Goal: Task Accomplishment & Management: Complete application form

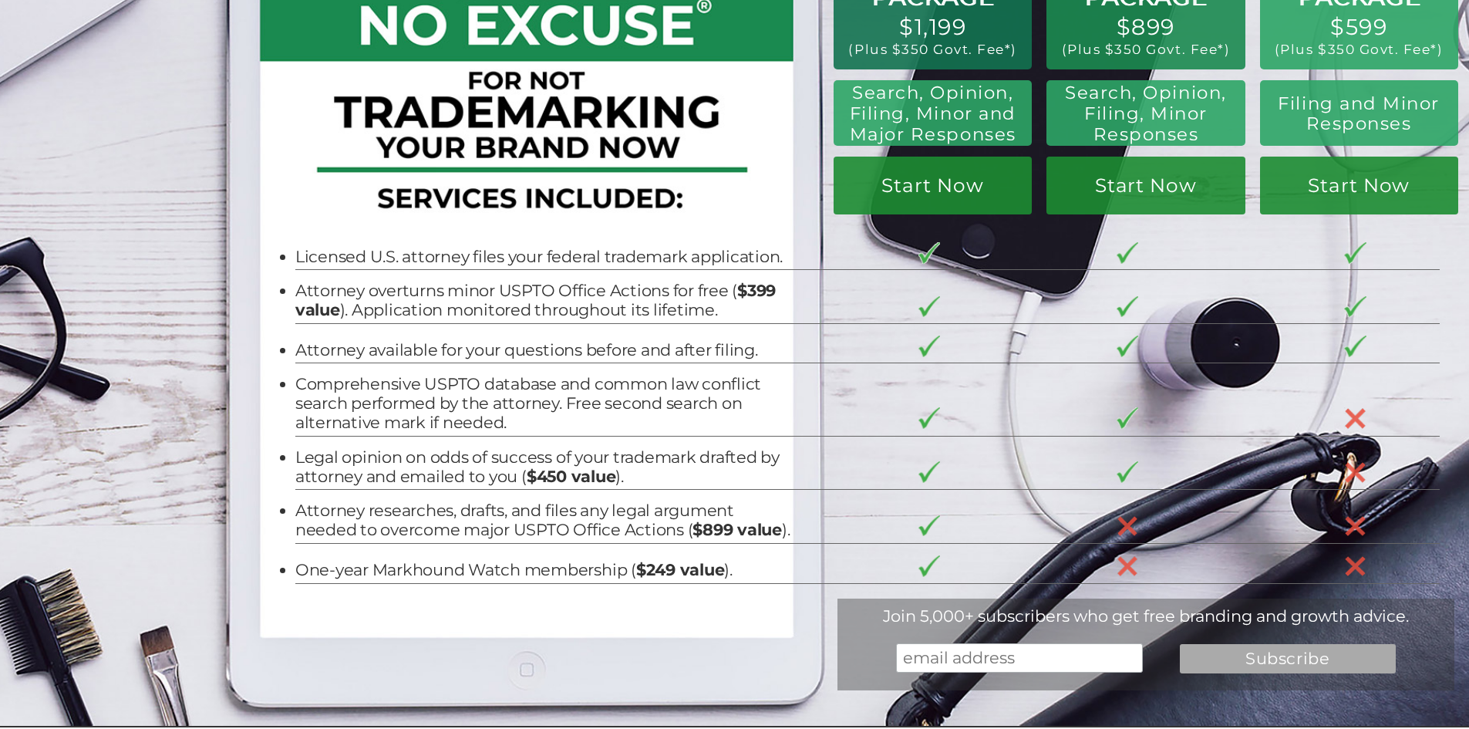
scroll to position [77, 0]
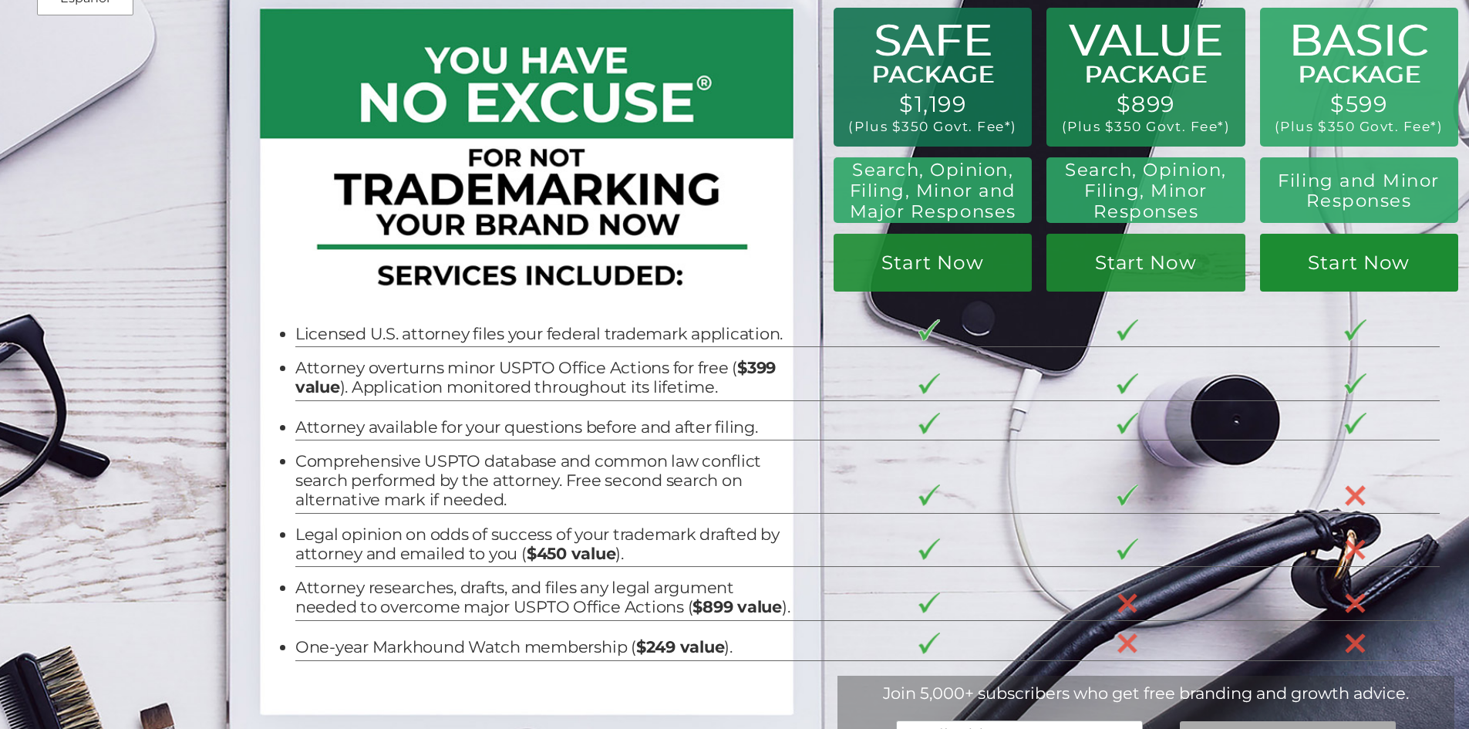
click at [1359, 254] on link "Start Now" at bounding box center [1359, 263] width 198 height 58
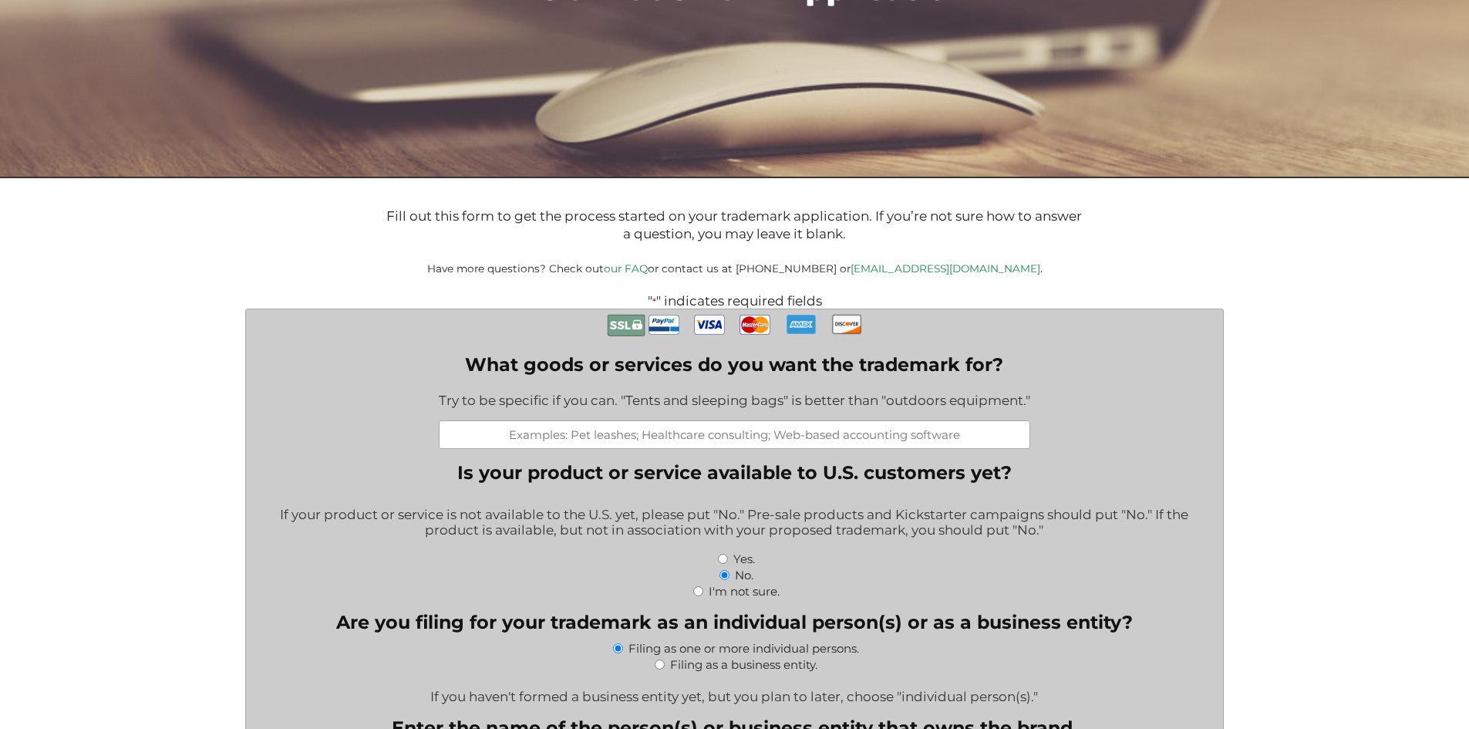
scroll to position [231, 0]
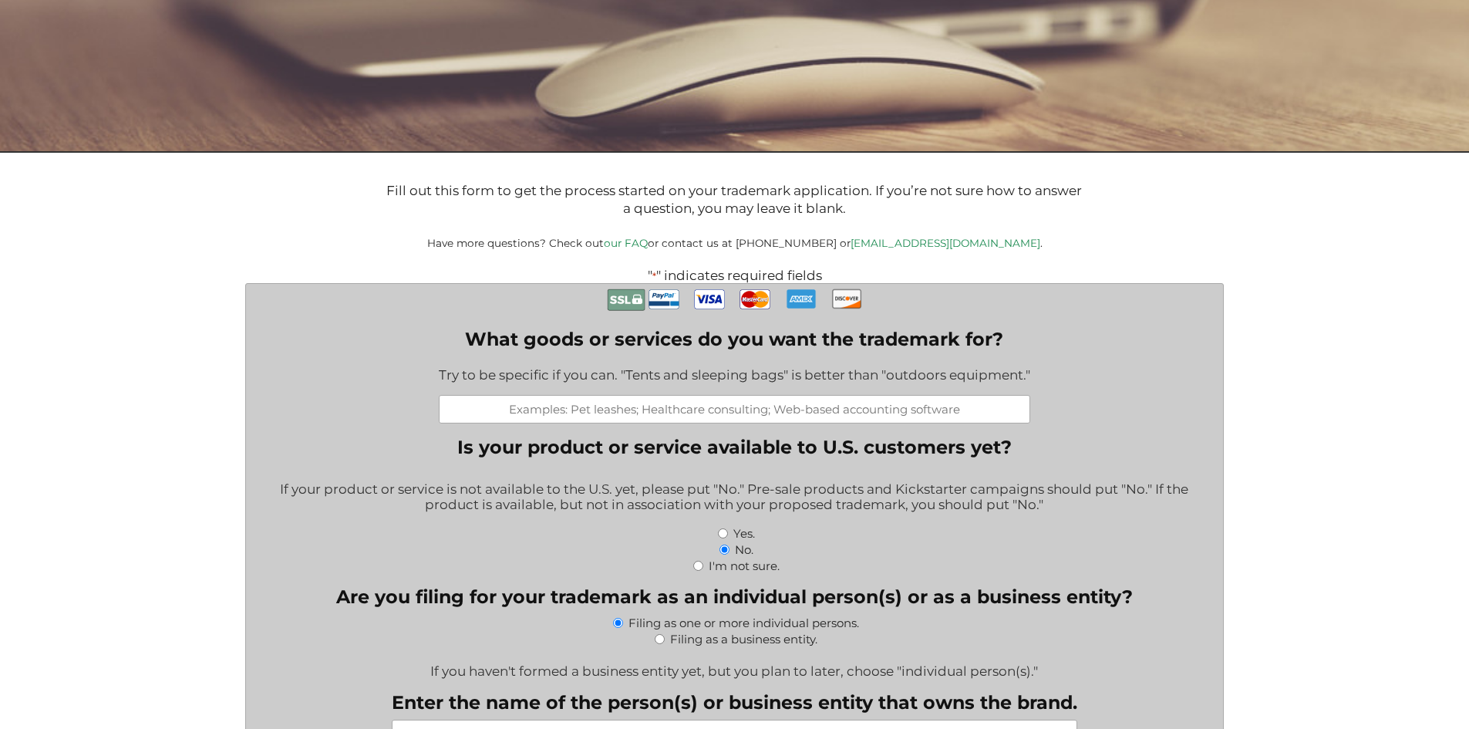
click at [556, 413] on input "What goods or services do you want the trademark for?" at bounding box center [734, 409] width 591 height 29
click at [791, 410] on input "Tabletop roleplaying accessories including books, maps and cards" at bounding box center [734, 409] width 591 height 29
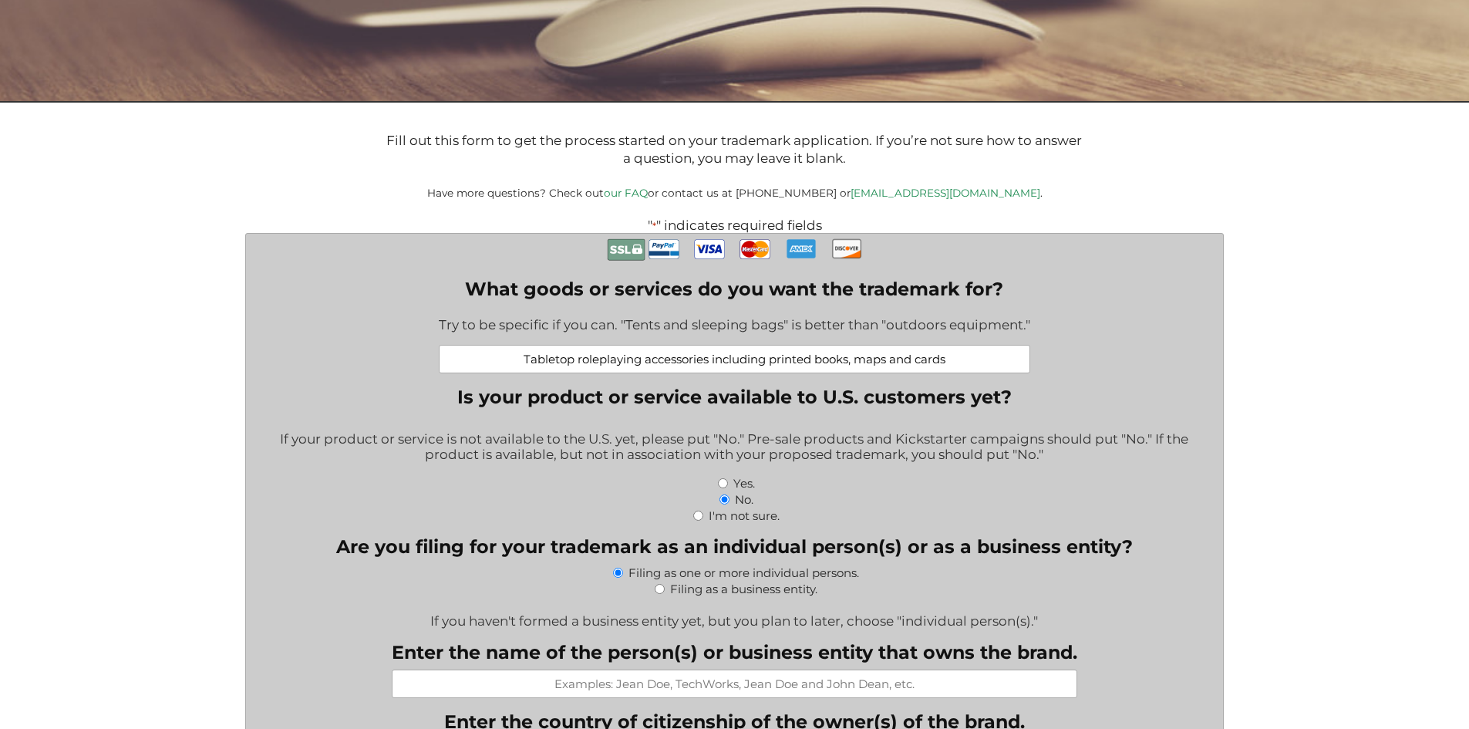
scroll to position [308, 0]
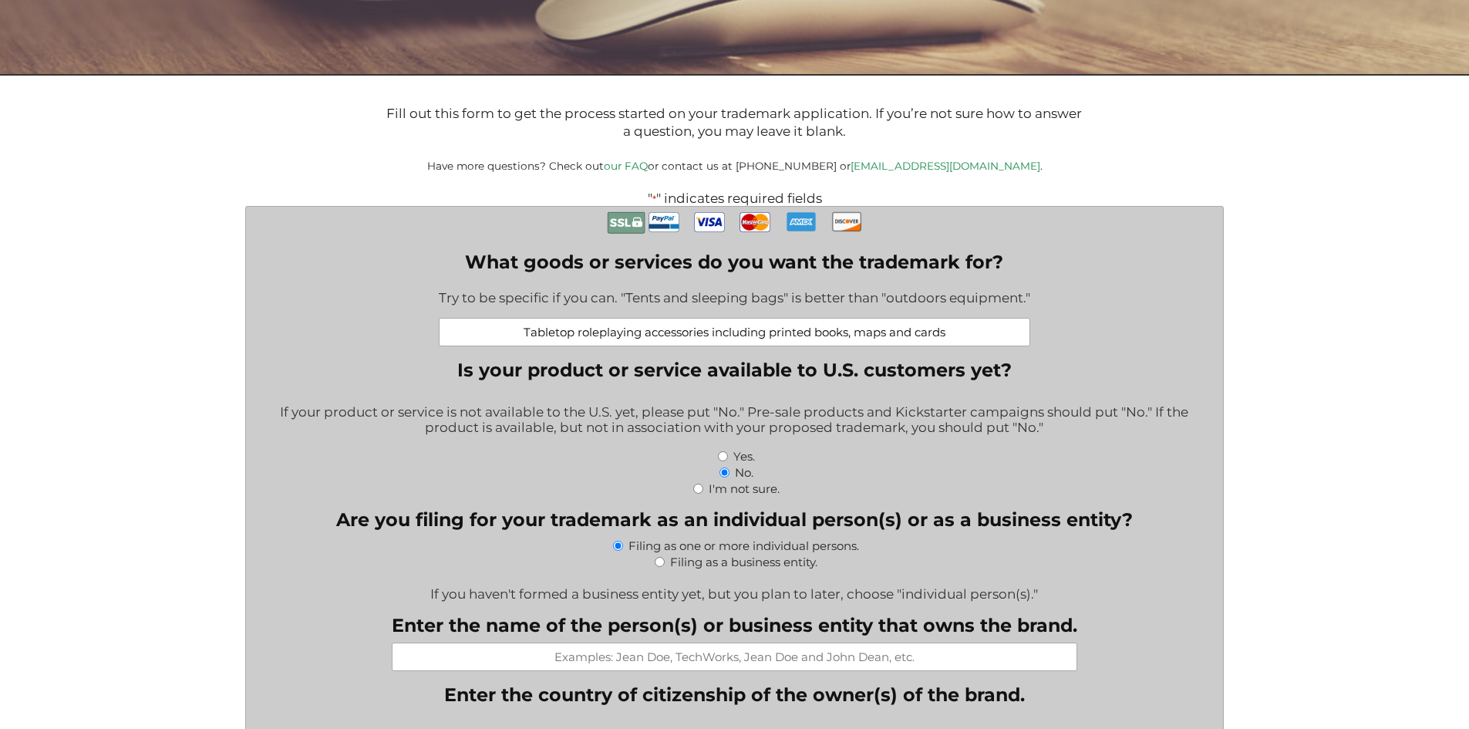
type input "Tabletop roleplaying accessories including printed books, maps and cards"
click at [722, 460] on input "Yes." at bounding box center [723, 456] width 10 height 10
radio input "true"
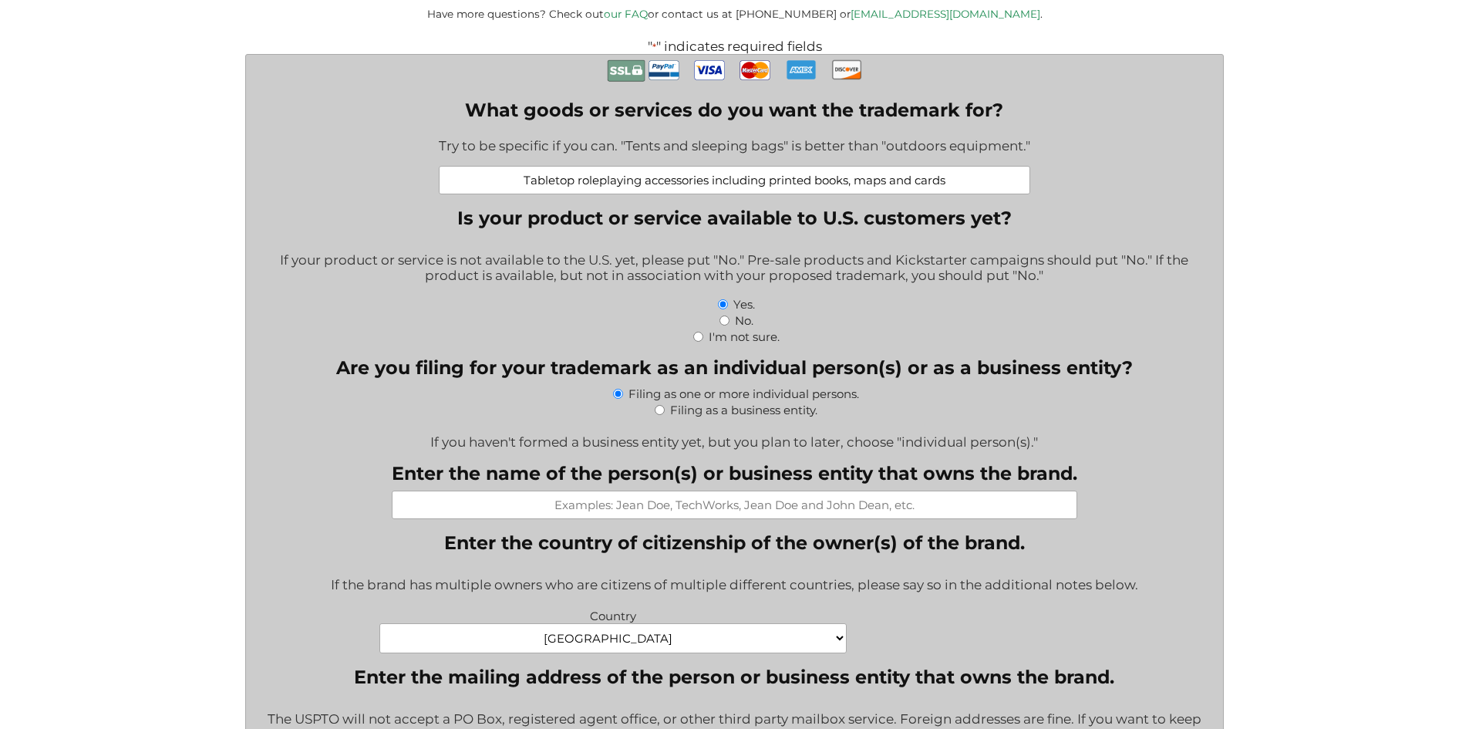
scroll to position [463, 0]
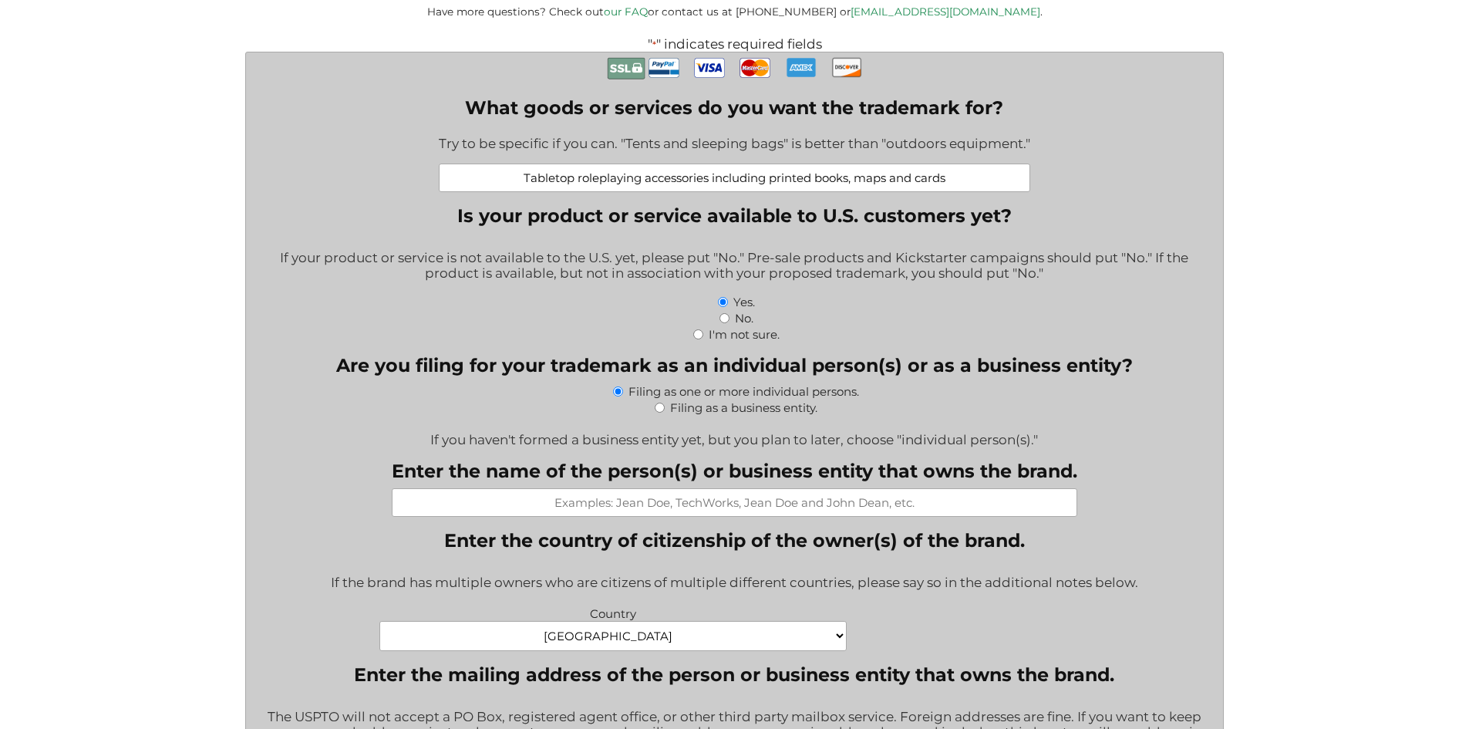
click at [659, 409] on input "Filing as a business entity." at bounding box center [660, 408] width 10 height 10
radio input "true"
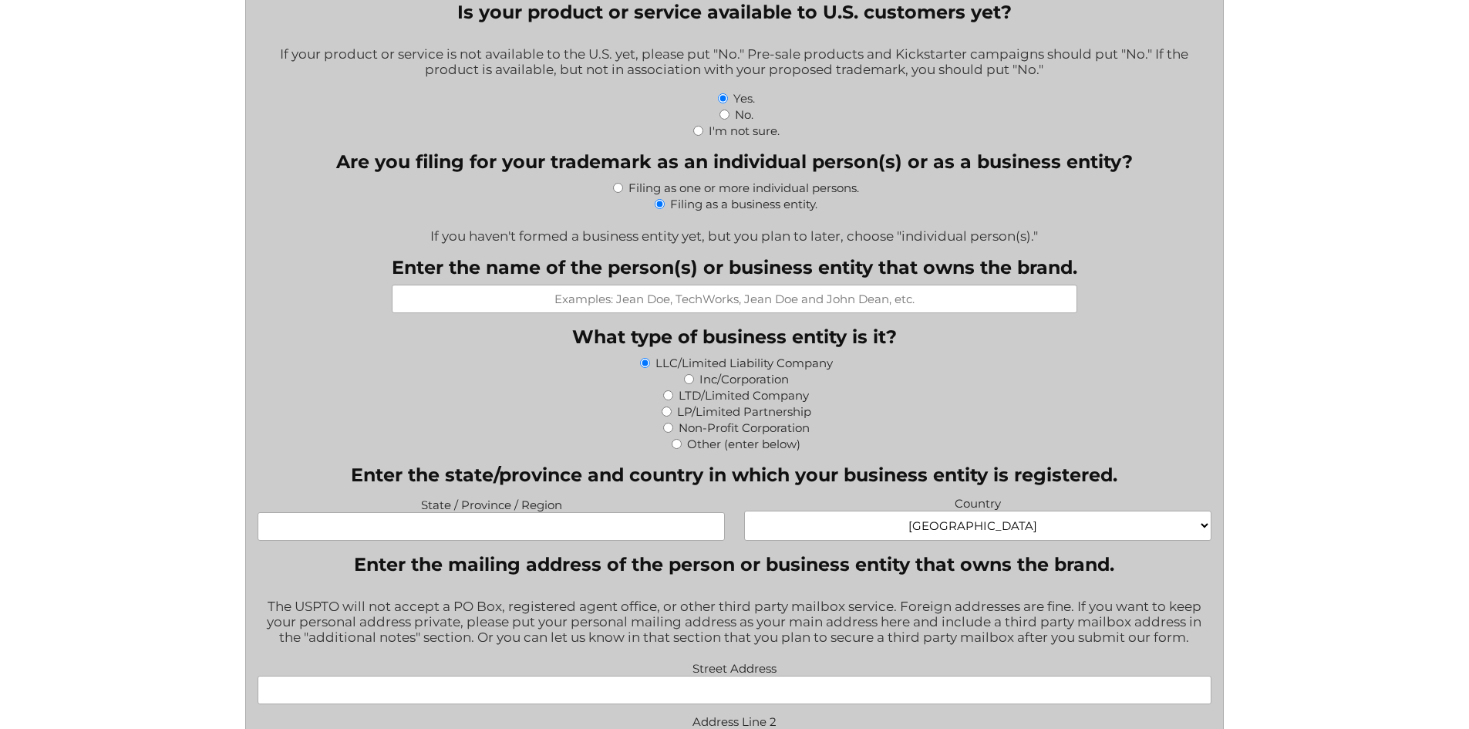
scroll to position [694, 0]
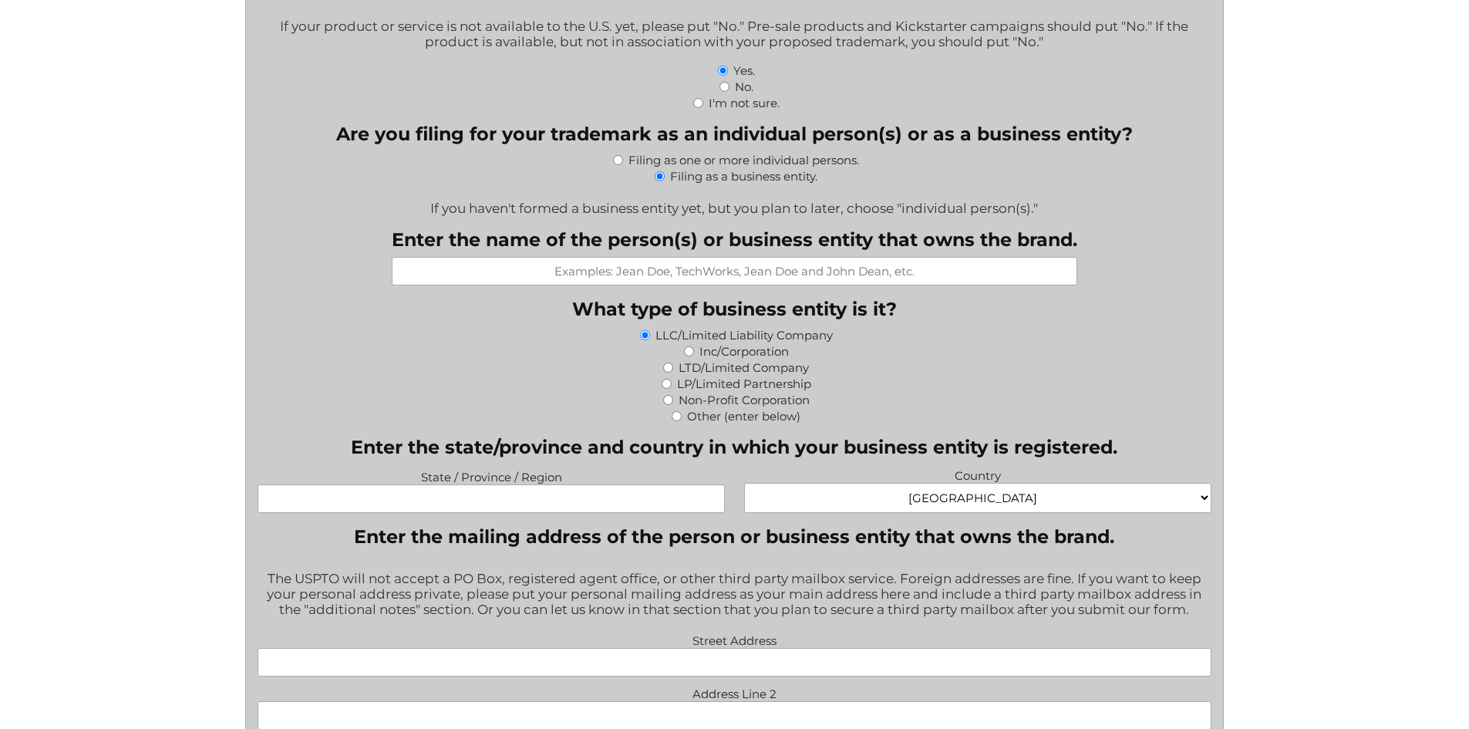
click at [877, 502] on select "[GEOGRAPHIC_DATA] [GEOGRAPHIC_DATA] [GEOGRAPHIC_DATA] [US_STATE] [GEOGRAPHIC_DA…" at bounding box center [977, 498] width 467 height 30
select select "[GEOGRAPHIC_DATA]"
click at [744, 486] on select "[GEOGRAPHIC_DATA] [GEOGRAPHIC_DATA] [GEOGRAPHIC_DATA] [US_STATE] [GEOGRAPHIC_DA…" at bounding box center [977, 498] width 467 height 30
click at [503, 501] on input "State / Province / Region" at bounding box center [491, 498] width 467 height 29
drag, startPoint x: 470, startPoint y: 499, endPoint x: 440, endPoint y: 492, distance: 30.1
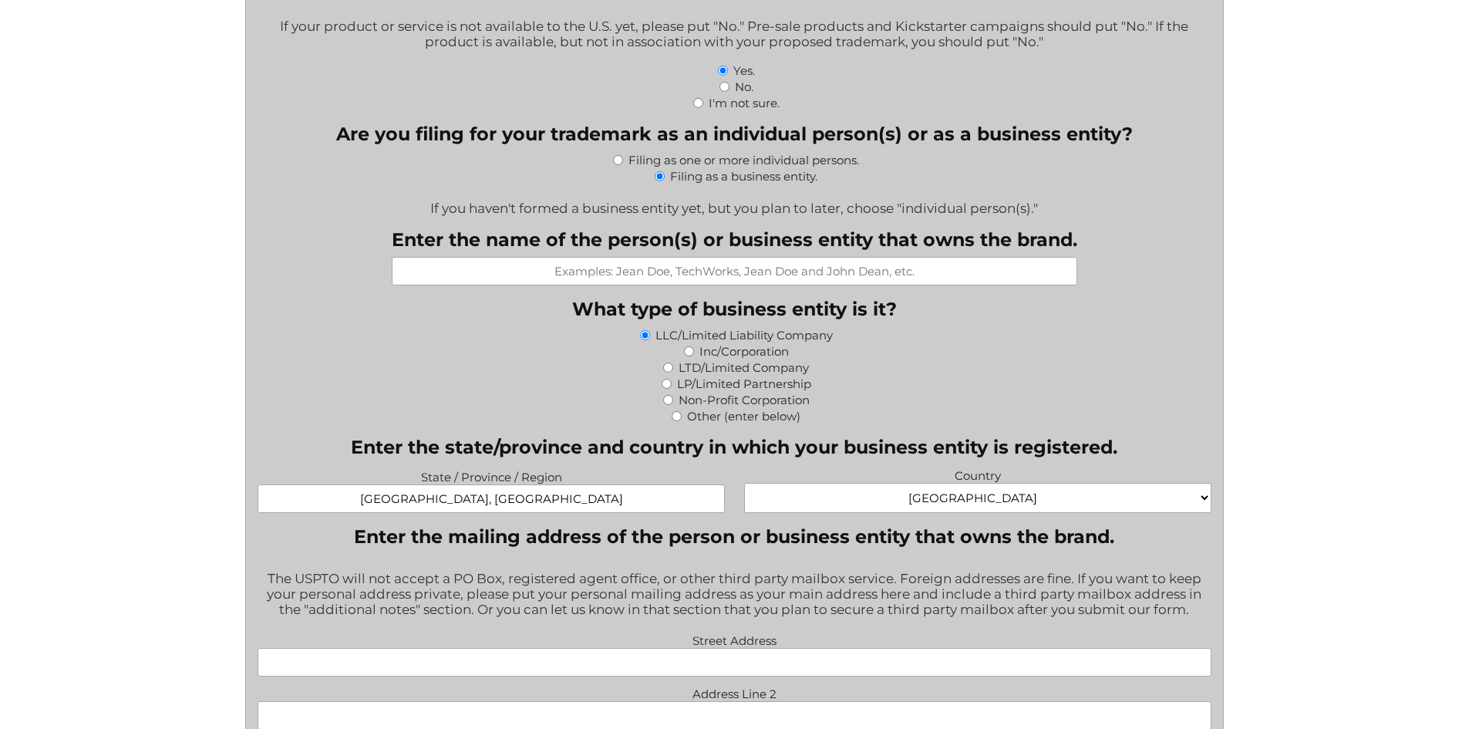
click at [440, 492] on input "[GEOGRAPHIC_DATA], [GEOGRAPHIC_DATA]" at bounding box center [491, 498] width 467 height 29
type input "[GEOGRAPHIC_DATA], [GEOGRAPHIC_DATA]"
click at [689, 354] on input "Inc/Corporation" at bounding box center [689, 351] width 10 height 10
radio input "true"
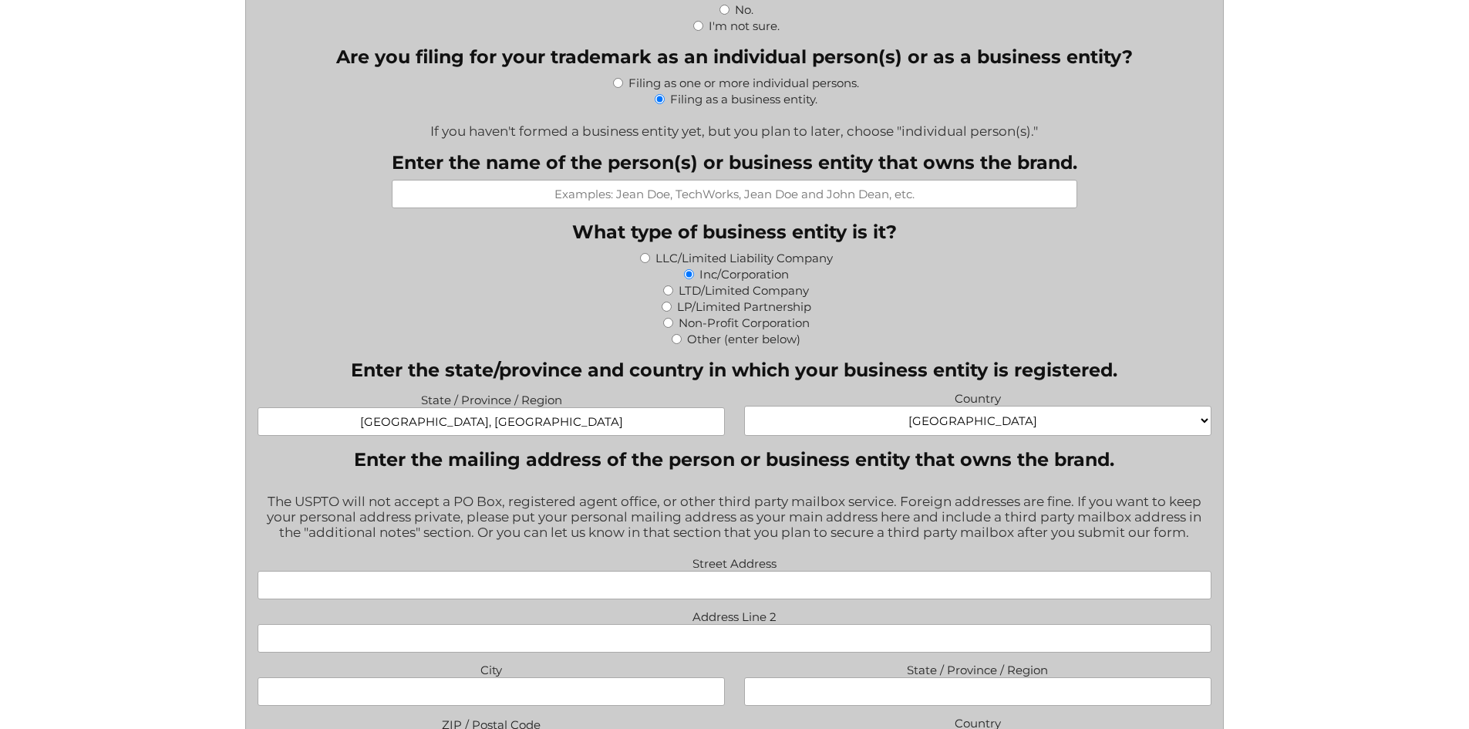
click at [634, 194] on input "Enter the name of the person(s) or business entity that owns the brand." at bounding box center [734, 194] width 685 height 29
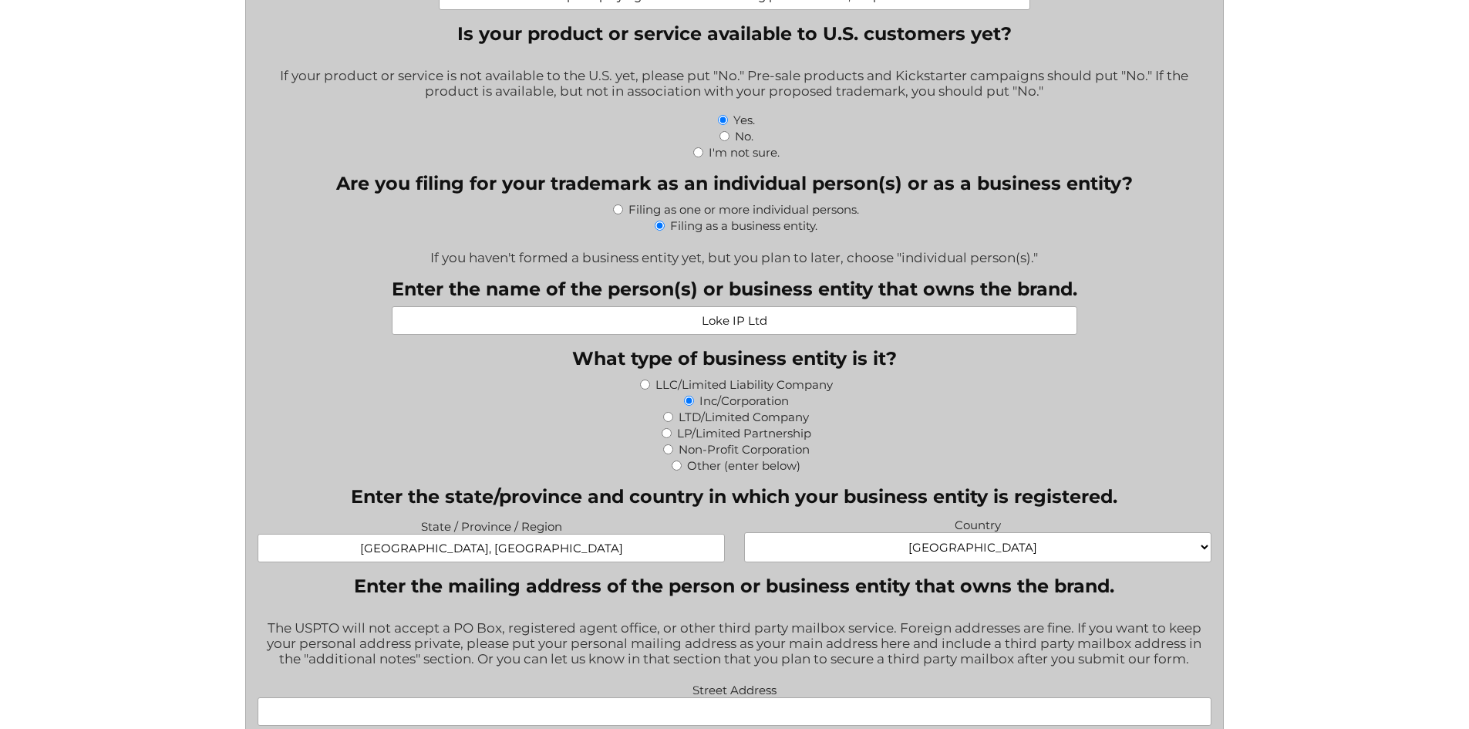
scroll to position [617, 0]
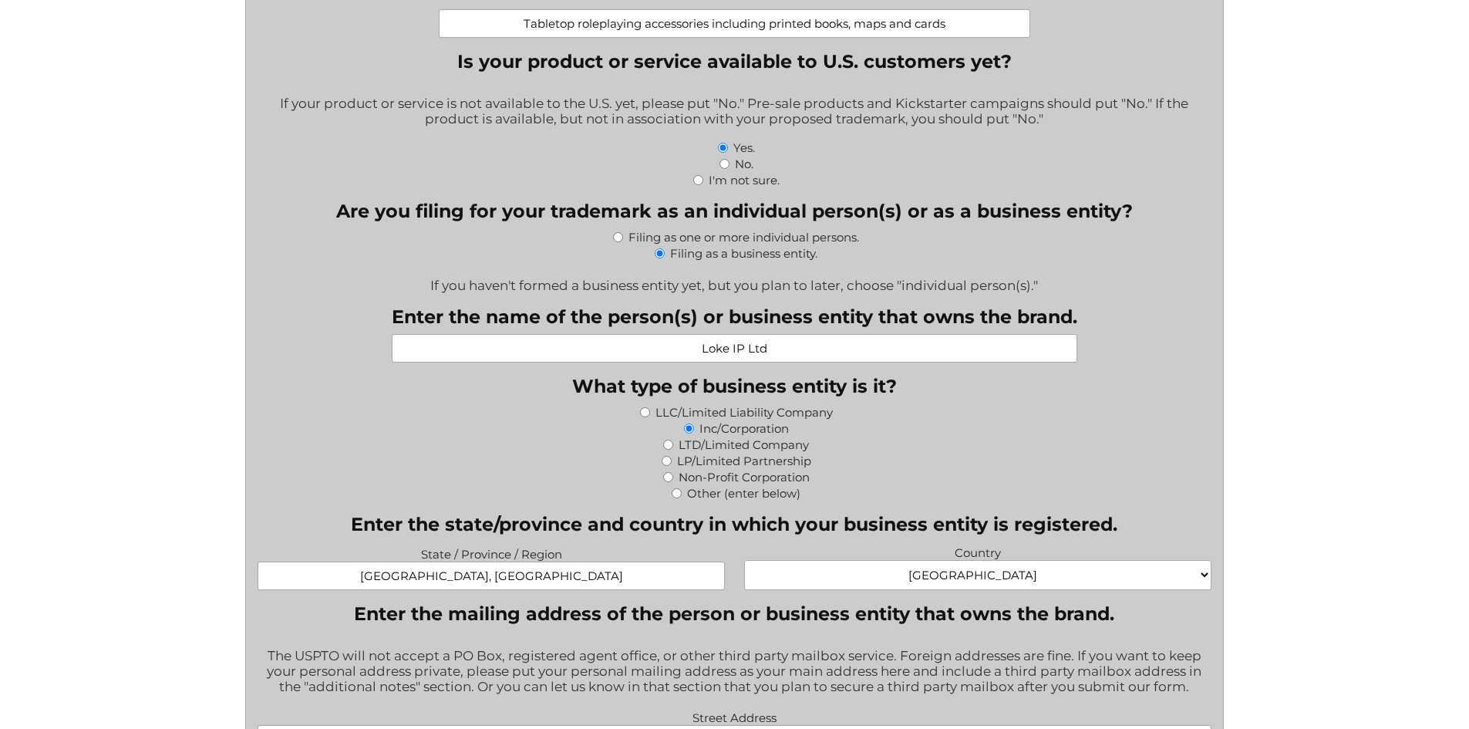
click at [748, 352] on input "Loke IP Ltd" at bounding box center [734, 348] width 685 height 29
type input "Loke IP Holdings Ltd"
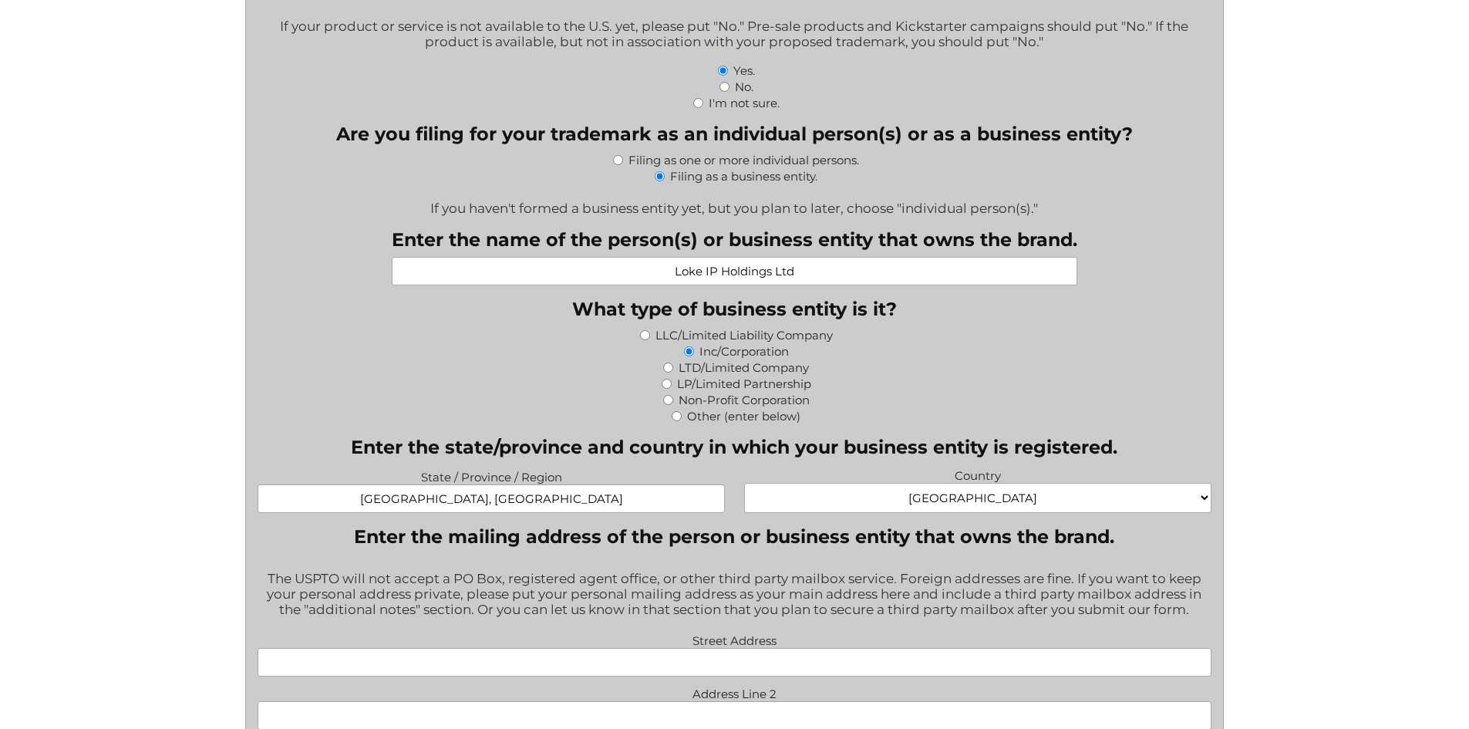
scroll to position [848, 0]
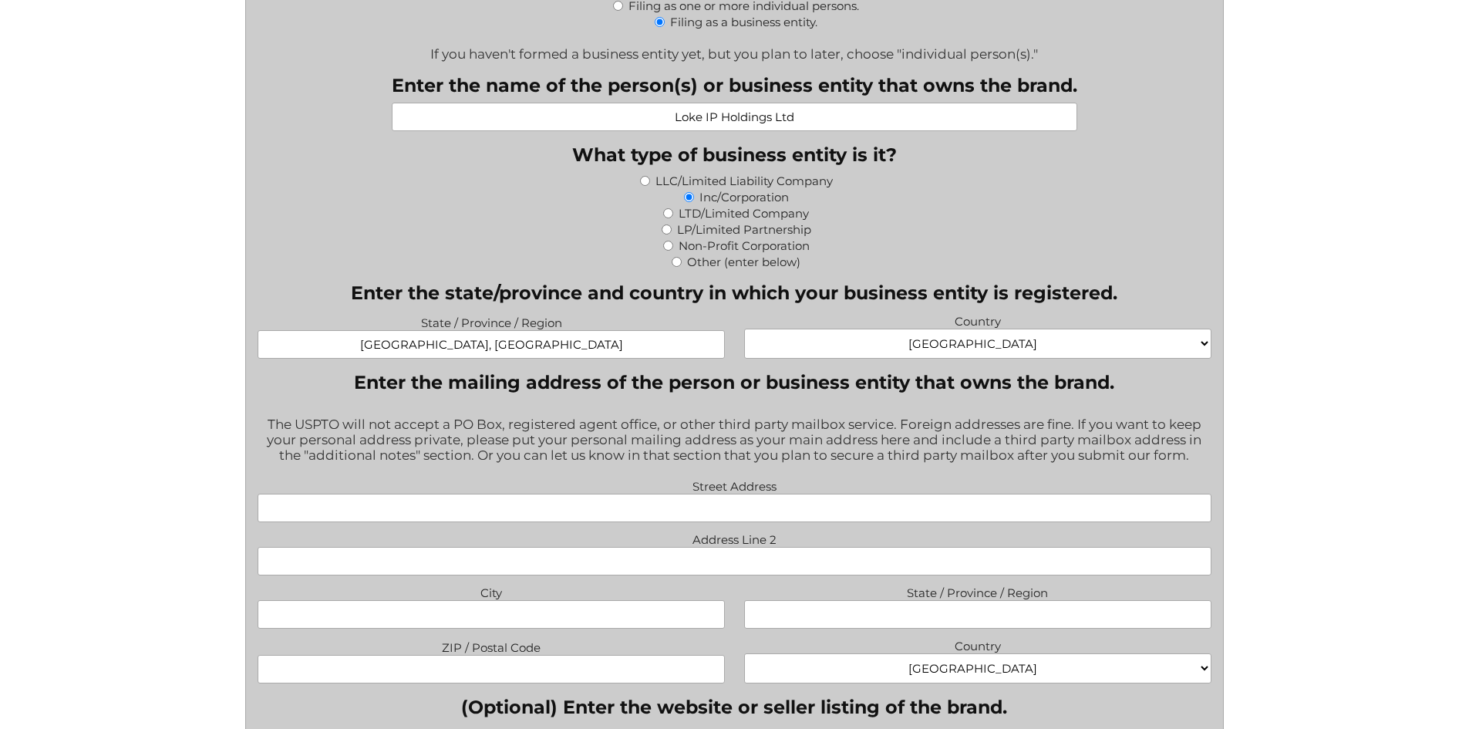
click at [572, 509] on input "Street Address" at bounding box center [735, 507] width 954 height 29
click at [735, 507] on input "Street Address" at bounding box center [735, 507] width 954 height 29
paste input "[STREET_ADDRESS]"
type input "[STREET_ADDRESS]"
click at [462, 616] on input "City" at bounding box center [491, 614] width 467 height 29
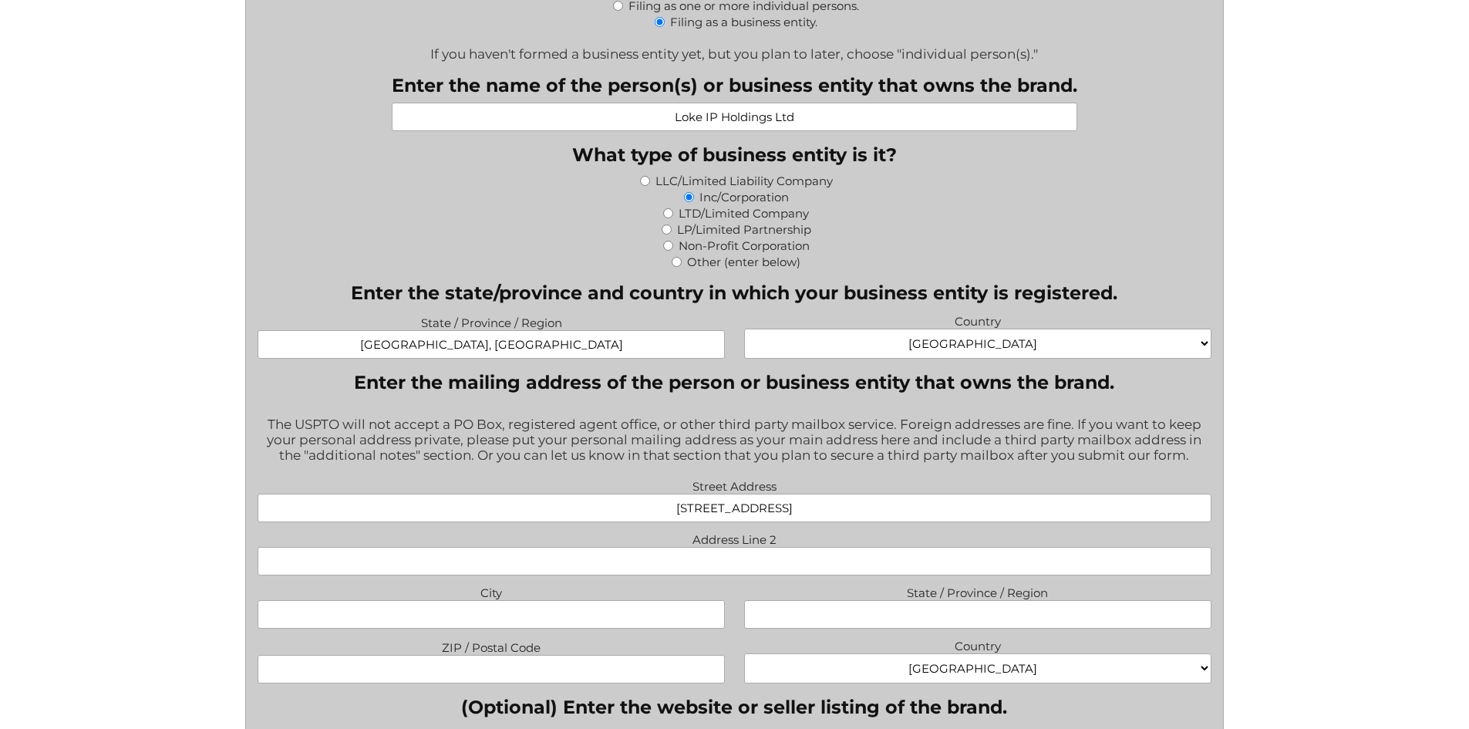
paste input "[GEOGRAPHIC_DATA]"
type input "[GEOGRAPHIC_DATA]"
click at [863, 615] on input "State / Province / Region" at bounding box center [977, 614] width 467 height 29
paste input "[GEOGRAPHIC_DATA]"
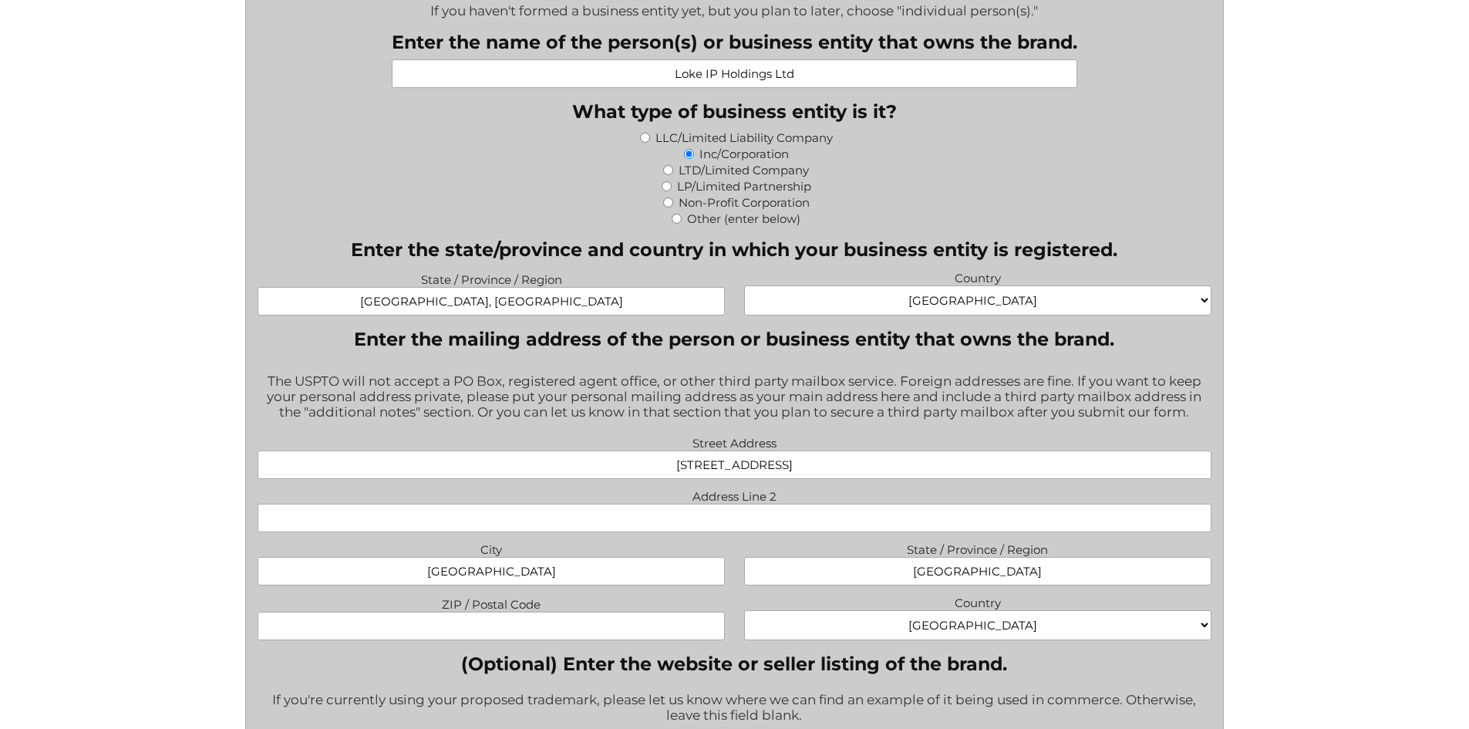
scroll to position [1002, 0]
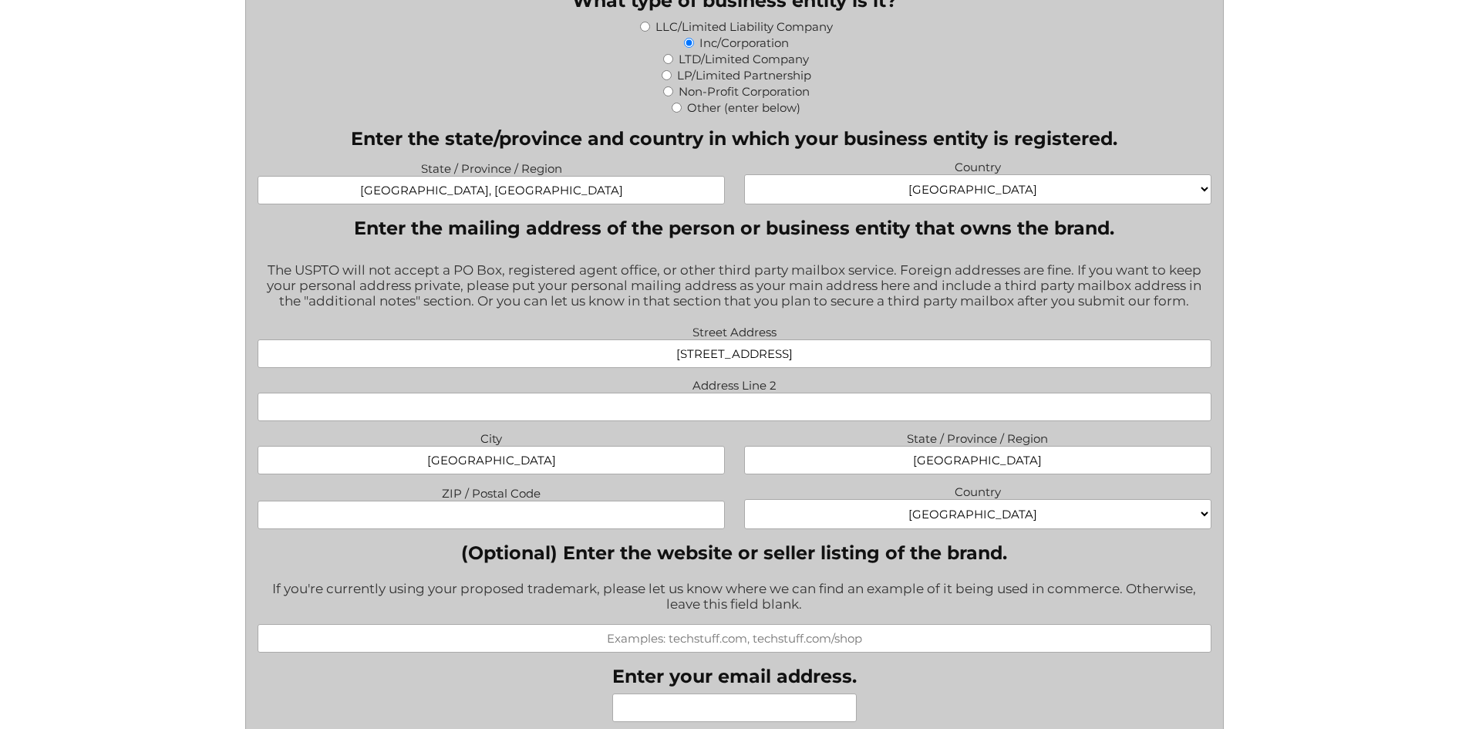
drag, startPoint x: 978, startPoint y: 460, endPoint x: 965, endPoint y: 459, distance: 13.1
click at [963, 459] on input "[GEOGRAPHIC_DATA]" at bounding box center [977, 460] width 467 height 29
drag, startPoint x: 945, startPoint y: 461, endPoint x: 959, endPoint y: 468, distance: 16.2
click at [945, 461] on input "EEast Sussex" at bounding box center [977, 460] width 467 height 29
type input "[GEOGRAPHIC_DATA]"
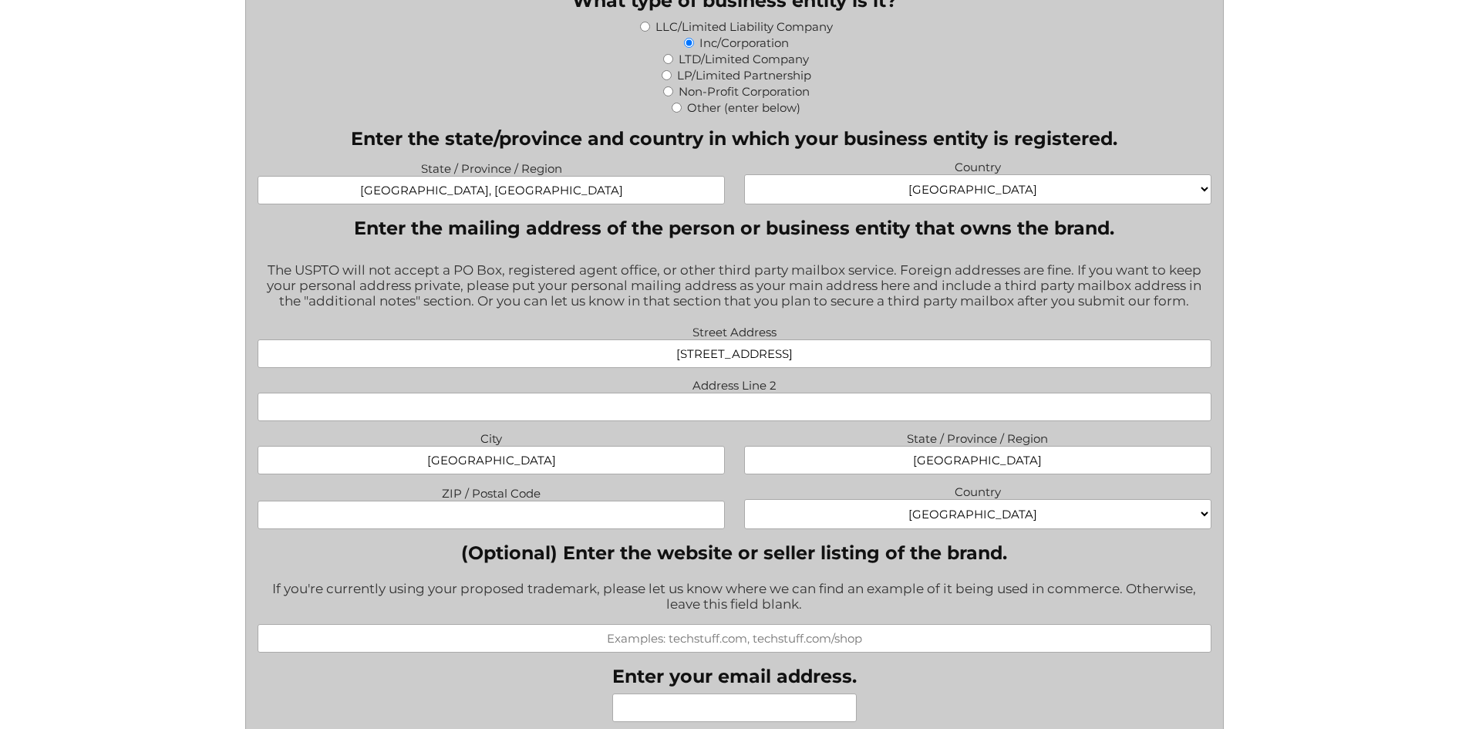
click at [521, 511] on input "ZIP / Postal Code" at bounding box center [491, 514] width 467 height 29
click at [490, 521] on input "ZIP / Postal Code" at bounding box center [491, 514] width 467 height 29
paste input "BN1 2RL"
type input "BN1 2RL"
click at [997, 517] on select "[GEOGRAPHIC_DATA] [GEOGRAPHIC_DATA] [GEOGRAPHIC_DATA] [US_STATE] [GEOGRAPHIC_DA…" at bounding box center [977, 514] width 467 height 30
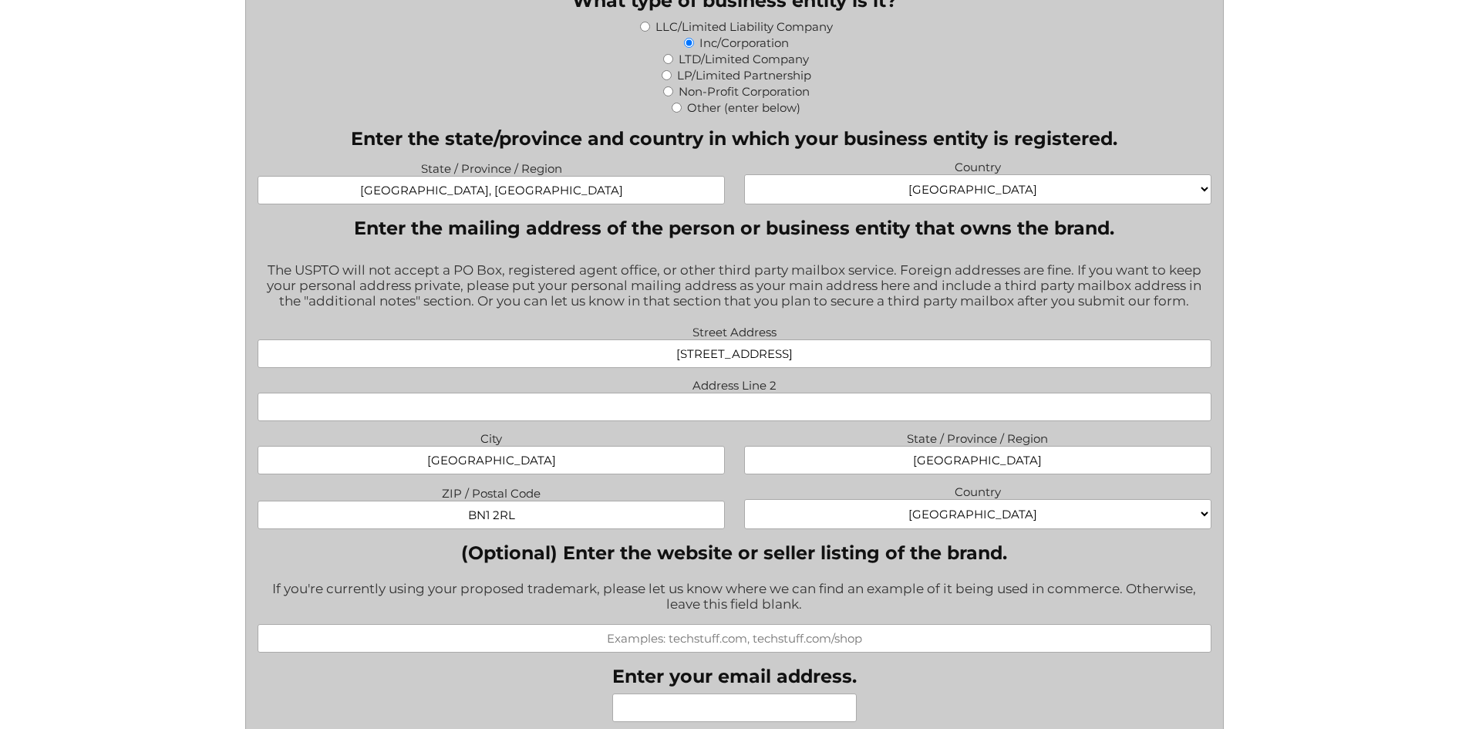
select select "[GEOGRAPHIC_DATA]"
click at [744, 502] on select "[GEOGRAPHIC_DATA] [GEOGRAPHIC_DATA] [GEOGRAPHIC_DATA] [US_STATE] [GEOGRAPHIC_DA…" at bounding box center [977, 514] width 467 height 30
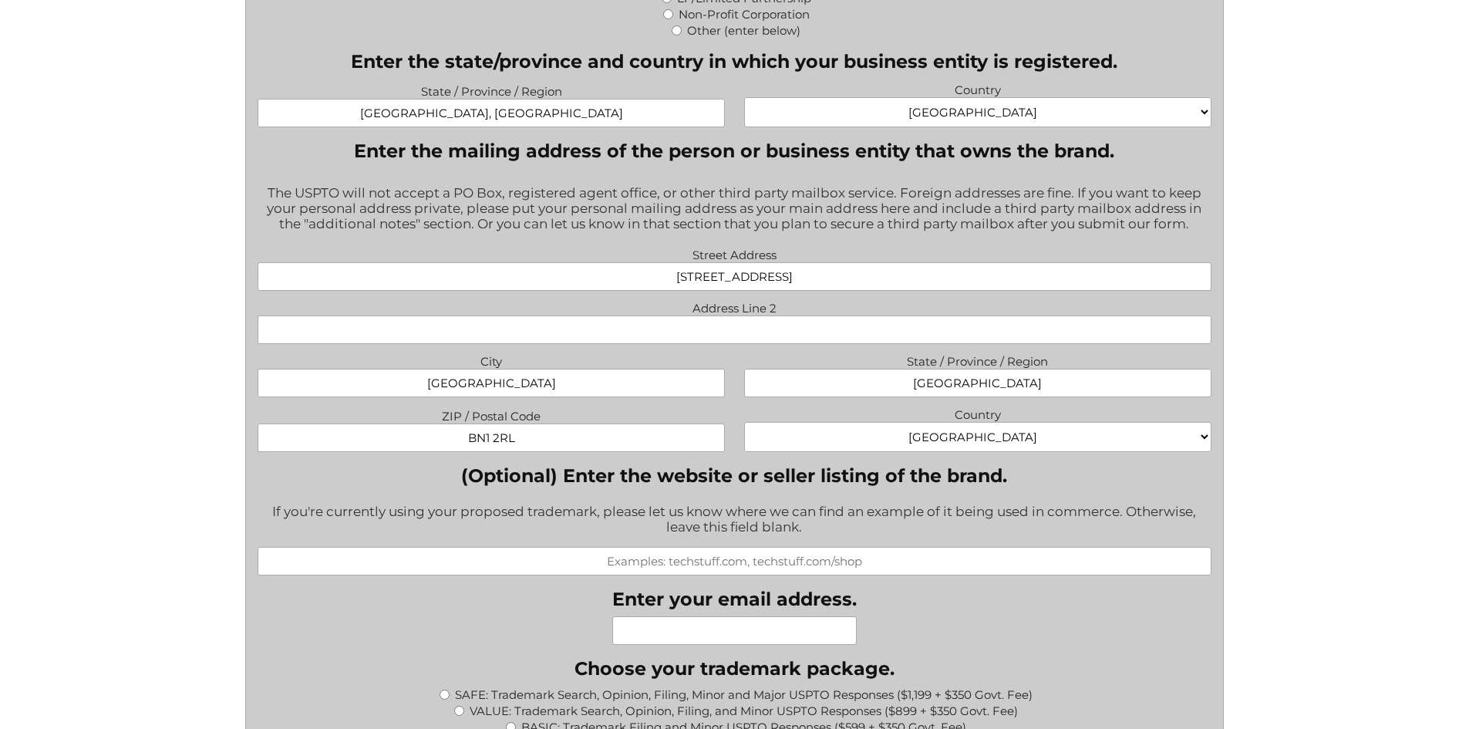
scroll to position [1157, 0]
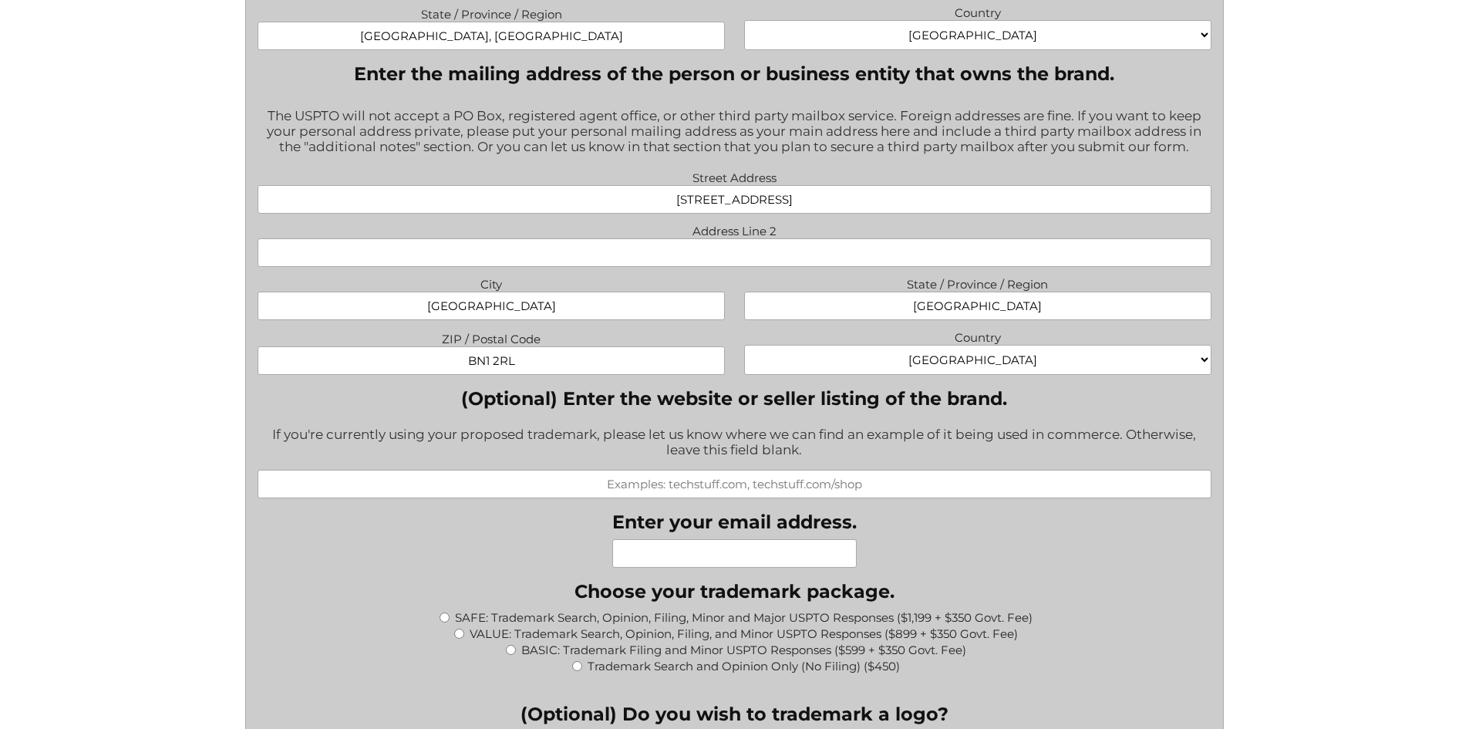
click at [666, 485] on input "(Optional) Enter the website or seller listing of the brand." at bounding box center [735, 484] width 954 height 29
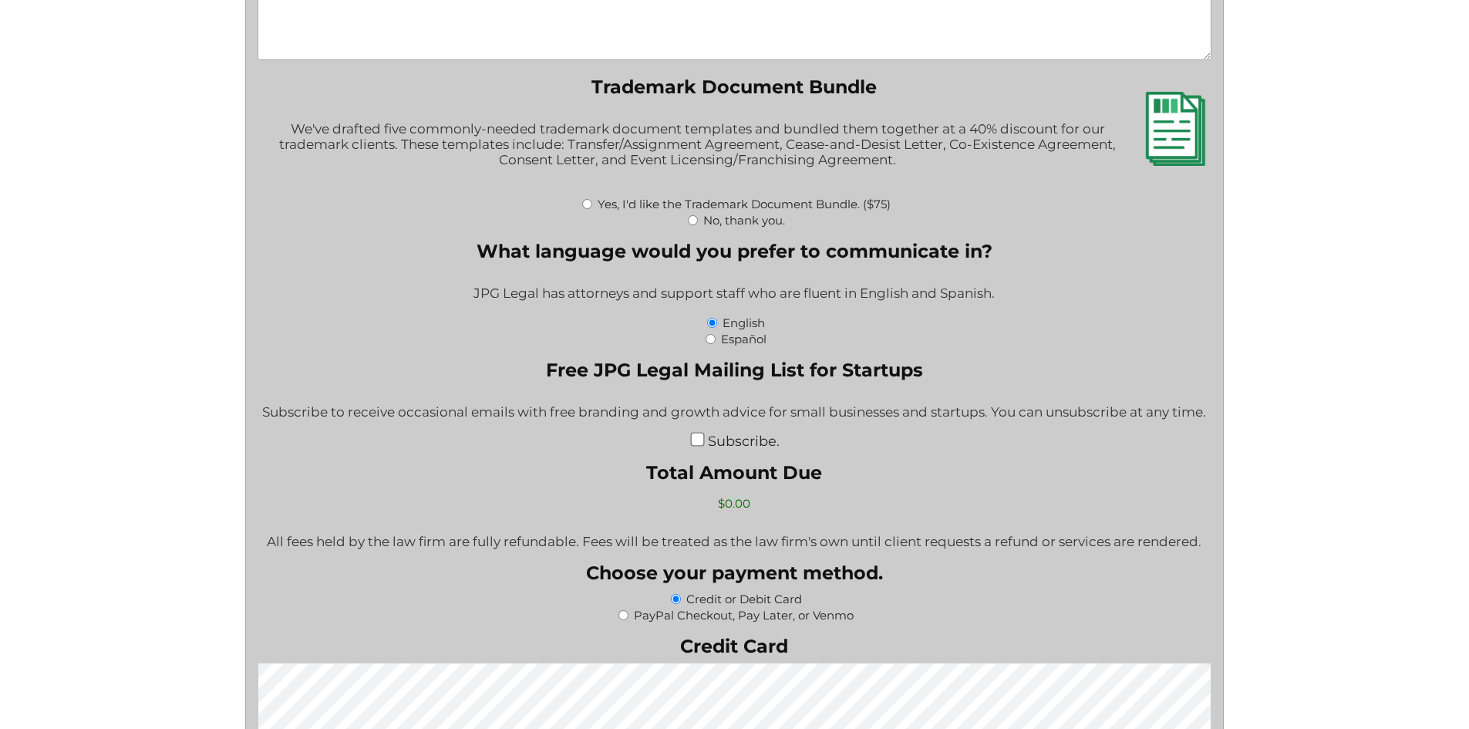
scroll to position [2236, 0]
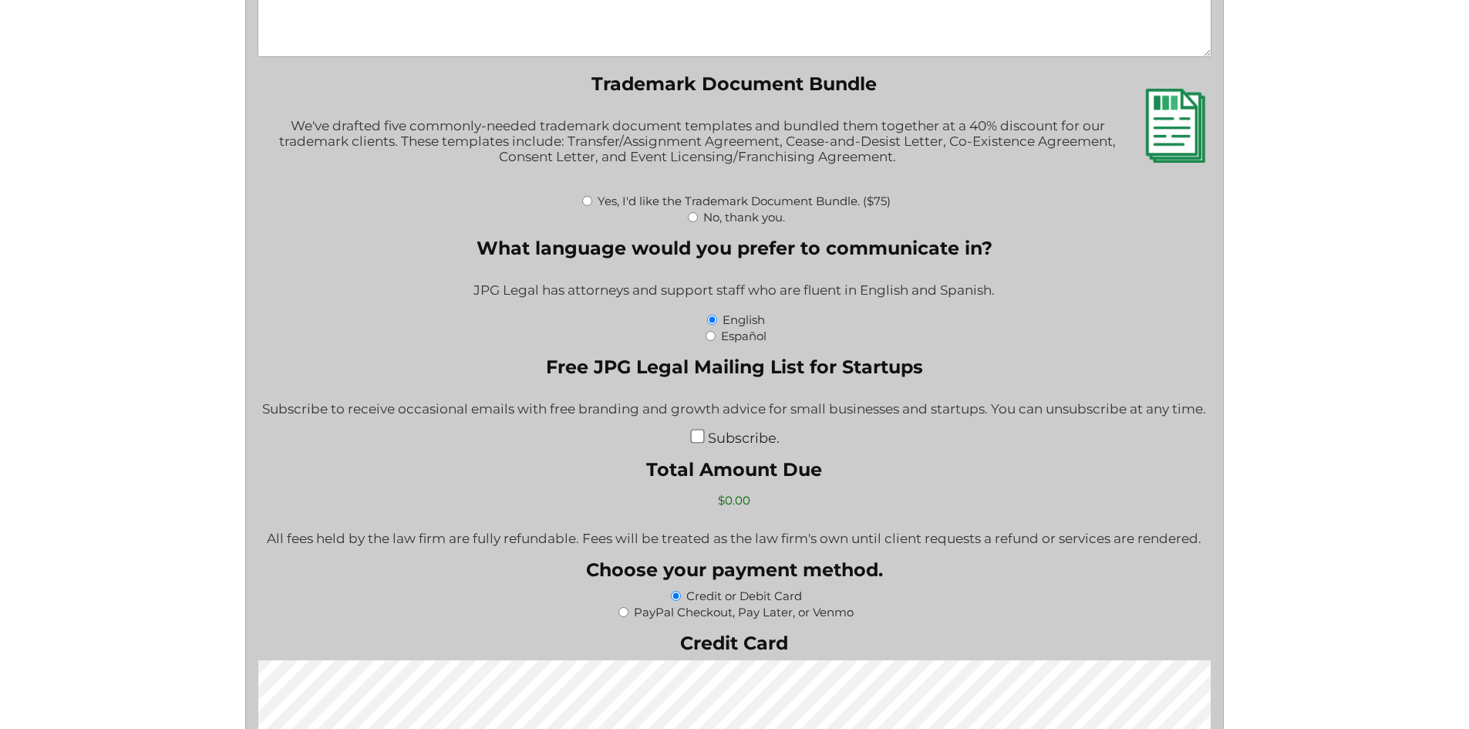
click at [436, 466] on label "Total Amount Due" at bounding box center [734, 469] width 935 height 22
click at [659, 487] on input "$0.00" at bounding box center [734, 500] width 151 height 27
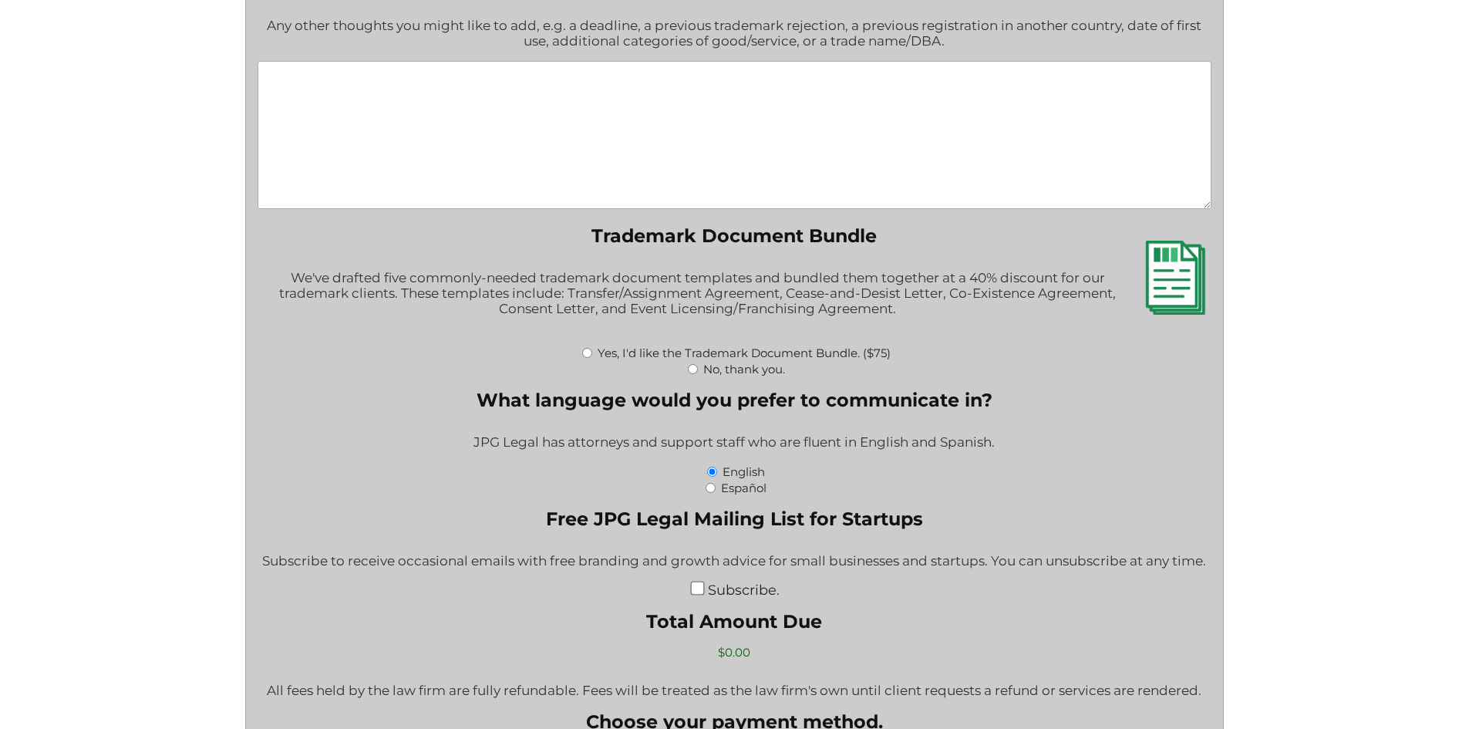
scroll to position [1919, 0]
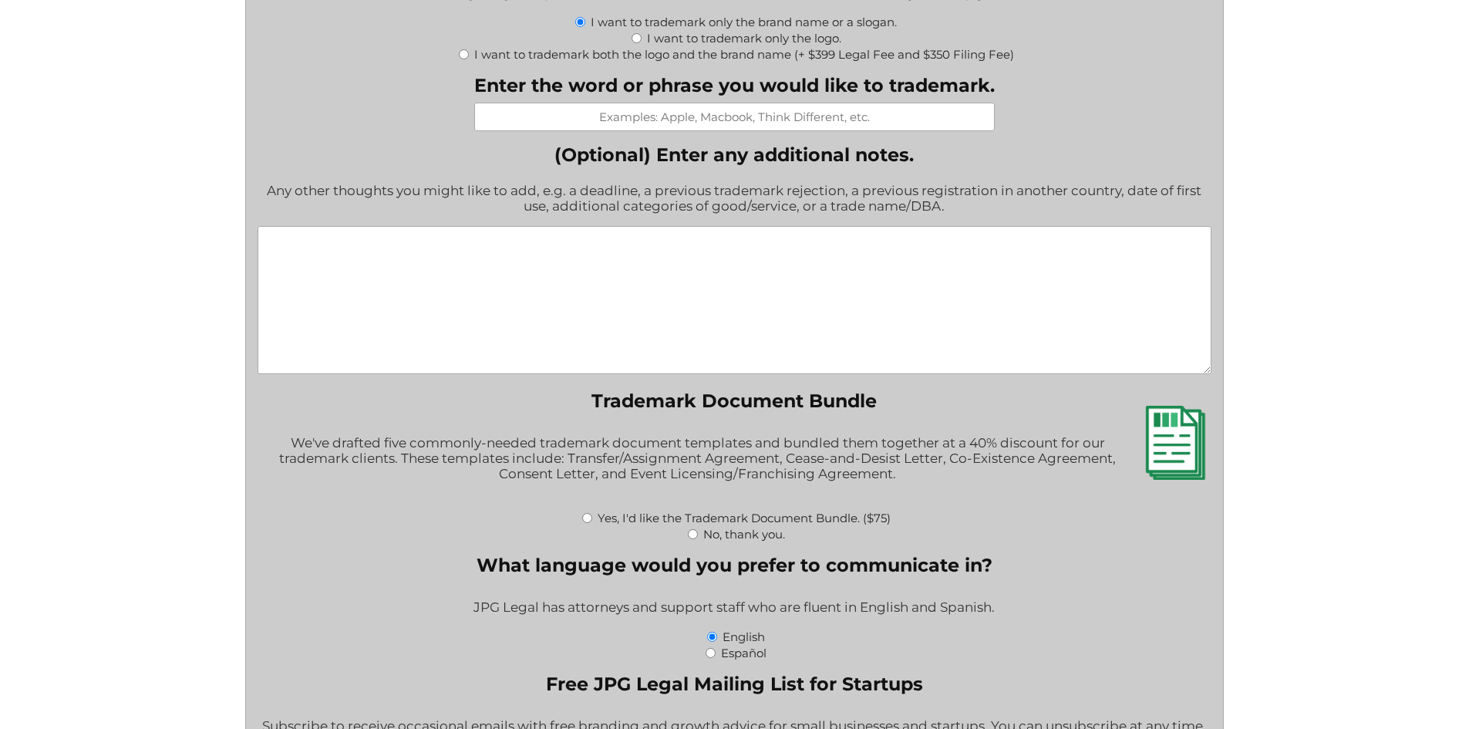
click at [480, 276] on textarea "(Optional) Enter any additional notes." at bounding box center [735, 300] width 954 height 148
click at [750, 246] on textarea "First usage was n 2021 on" at bounding box center [735, 300] width 954 height 148
click at [835, 245] on textarea "First usage was in [DATE] on" at bounding box center [735, 300] width 954 height 148
click at [797, 244] on textarea "First usage was in [DATE] on our hardbacked book "Untole Encounters of the Rand…" at bounding box center [735, 300] width 954 height 148
click at [1042, 248] on textarea "First usage was in [DATE] on our hardbacked book "Untold Encounters of the Rand…" at bounding box center [735, 300] width 954 height 148
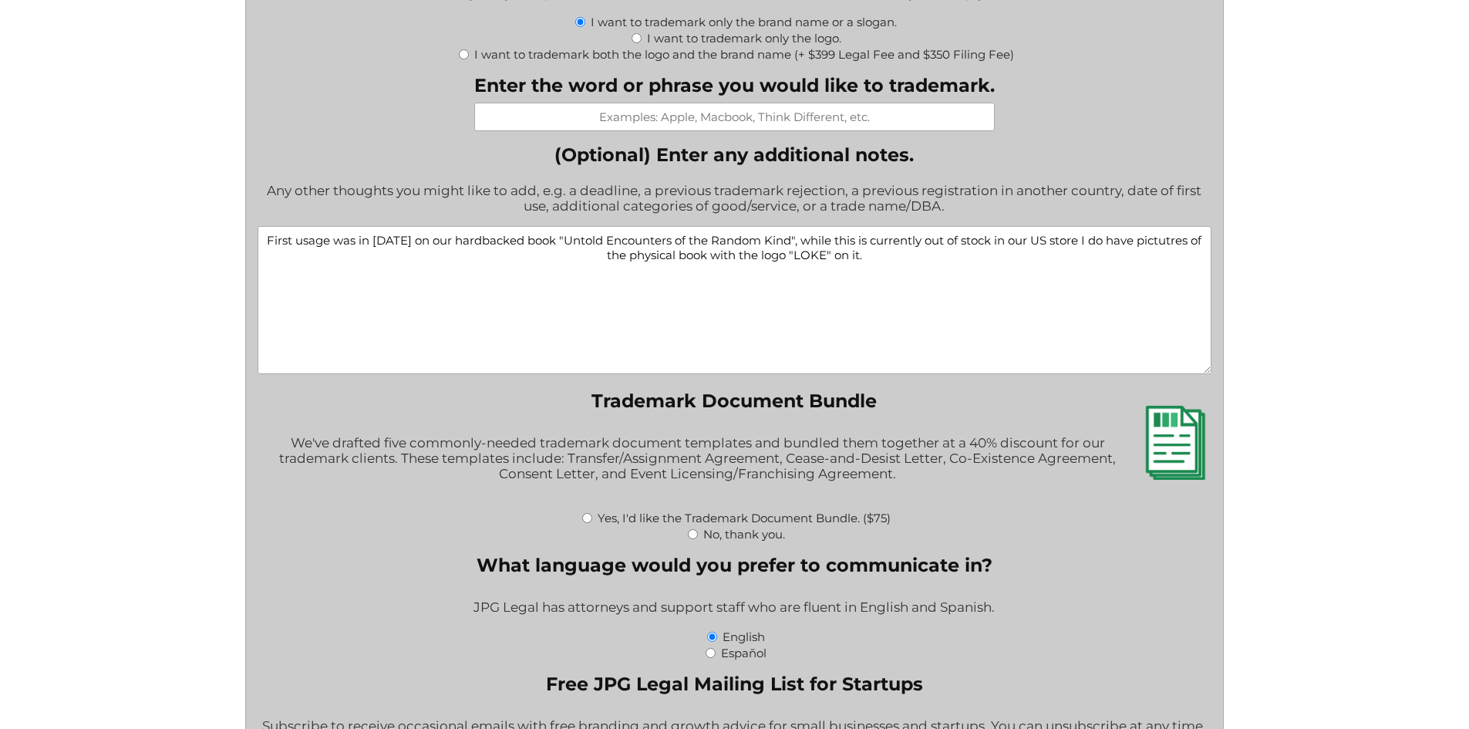
click at [1167, 243] on textarea "First usage was in [DATE] on our hardbacked book "Untold Encounters of the Rand…" at bounding box center [735, 300] width 954 height 148
click at [932, 258] on textarea "First usage was in [DATE] on our hardbacked book "Untold Encounters of the Rand…" at bounding box center [735, 300] width 954 height 148
type textarea "First usage was in [DATE] on our hardbacked book "Untold Encounters of the Rand…"
click at [692, 535] on input "No, thank you." at bounding box center [693, 534] width 10 height 10
radio input "true"
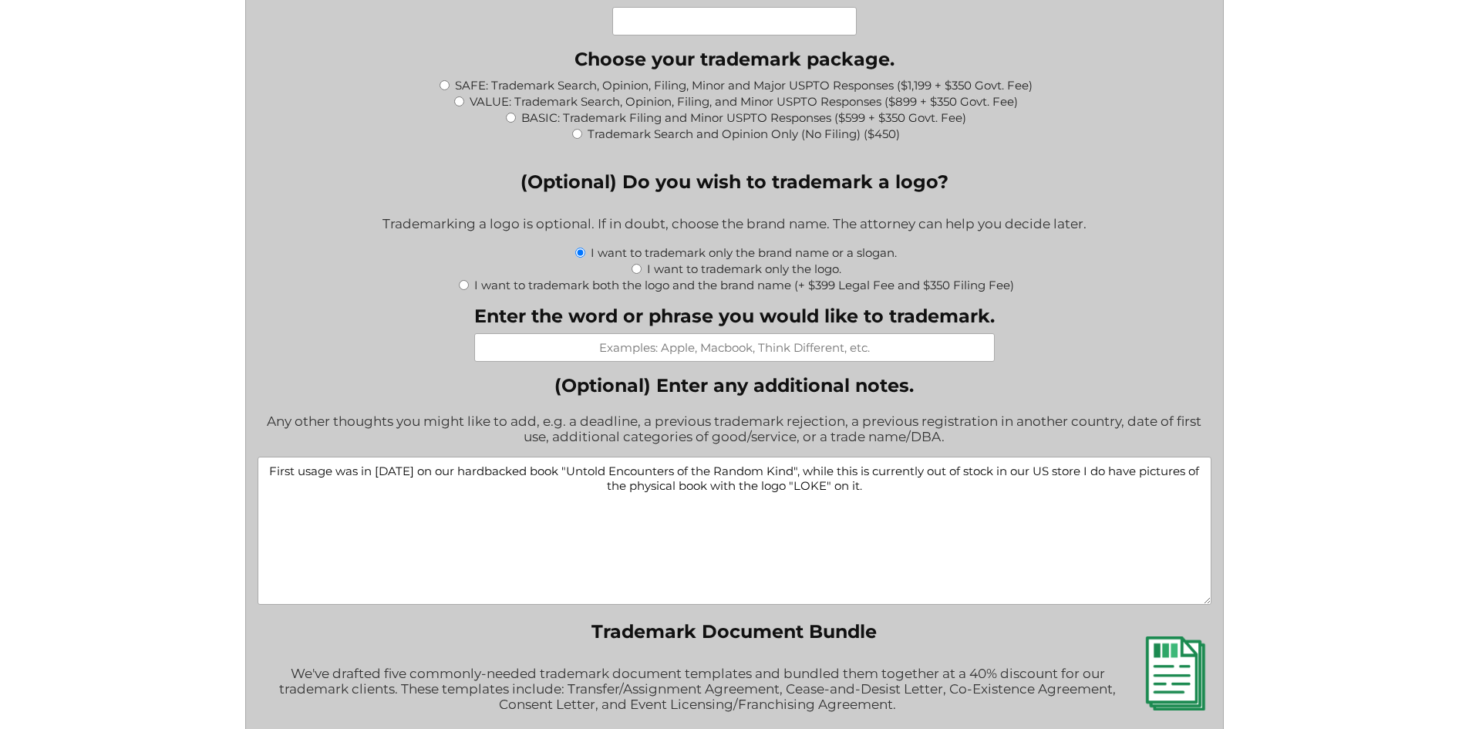
scroll to position [1688, 0]
click at [660, 353] on input "Enter the word or phrase you would like to trademark." at bounding box center [734, 348] width 520 height 29
type input "Loke"
click at [1102, 326] on div "What goods or services do you want the trademark for? Try to be specific if you…" at bounding box center [735, 90] width 954 height 2526
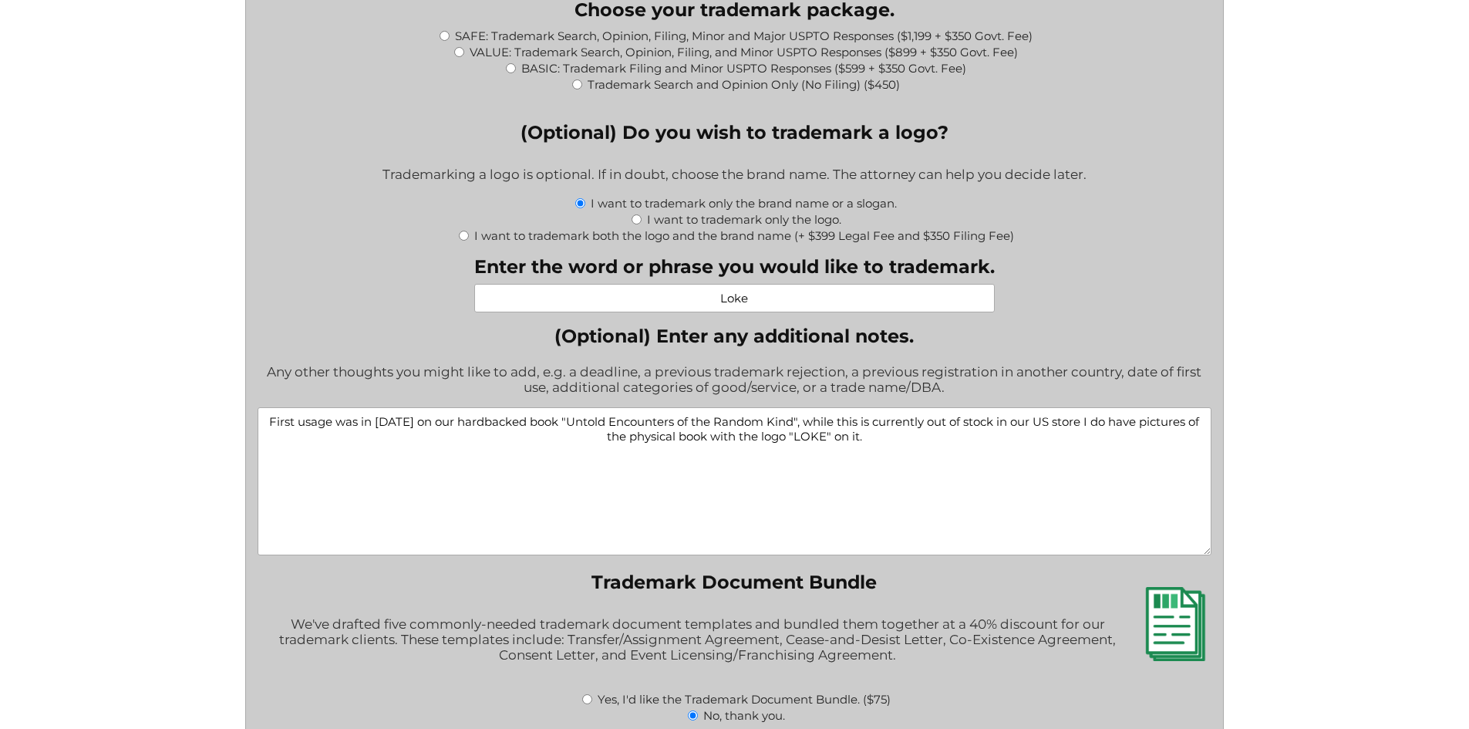
scroll to position [1765, 0]
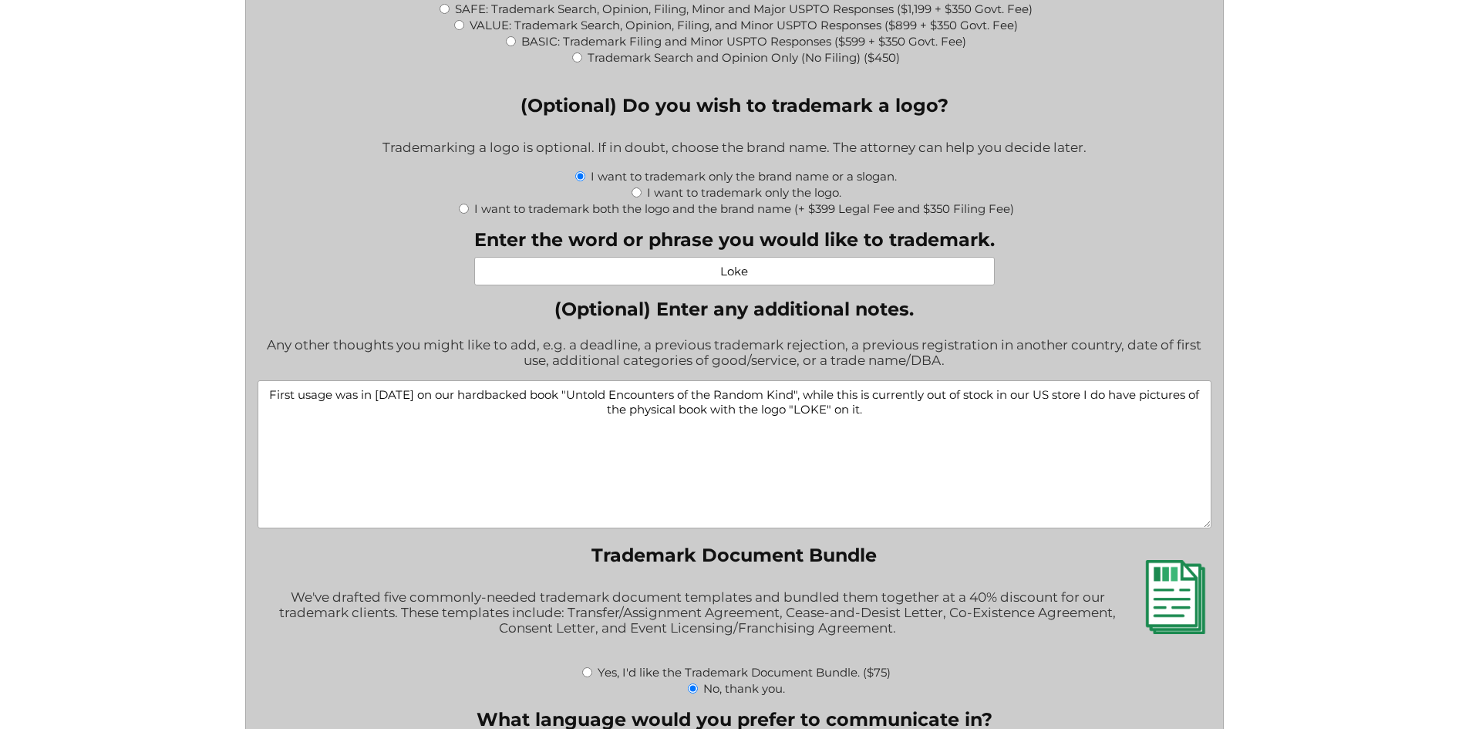
click at [894, 415] on textarea "First usage was in [DATE] on our hardbacked book "Untold Encounters of the Rand…" at bounding box center [735, 454] width 954 height 148
drag, startPoint x: 1120, startPoint y: 396, endPoint x: 1087, endPoint y: 395, distance: 33.2
click at [1087, 395] on textarea "First usage was in [DATE] on our hardbacked book "Untold Encounters of the Rand…" at bounding box center [735, 454] width 954 height 148
type textarea "First usage was in [DATE] on our hardbacked book "Untold Encounters of the Rand…"
click at [729, 436] on textarea "First usage was in [DATE] on our hardbacked book "Untold Encounters of the Rand…" at bounding box center [735, 454] width 954 height 148
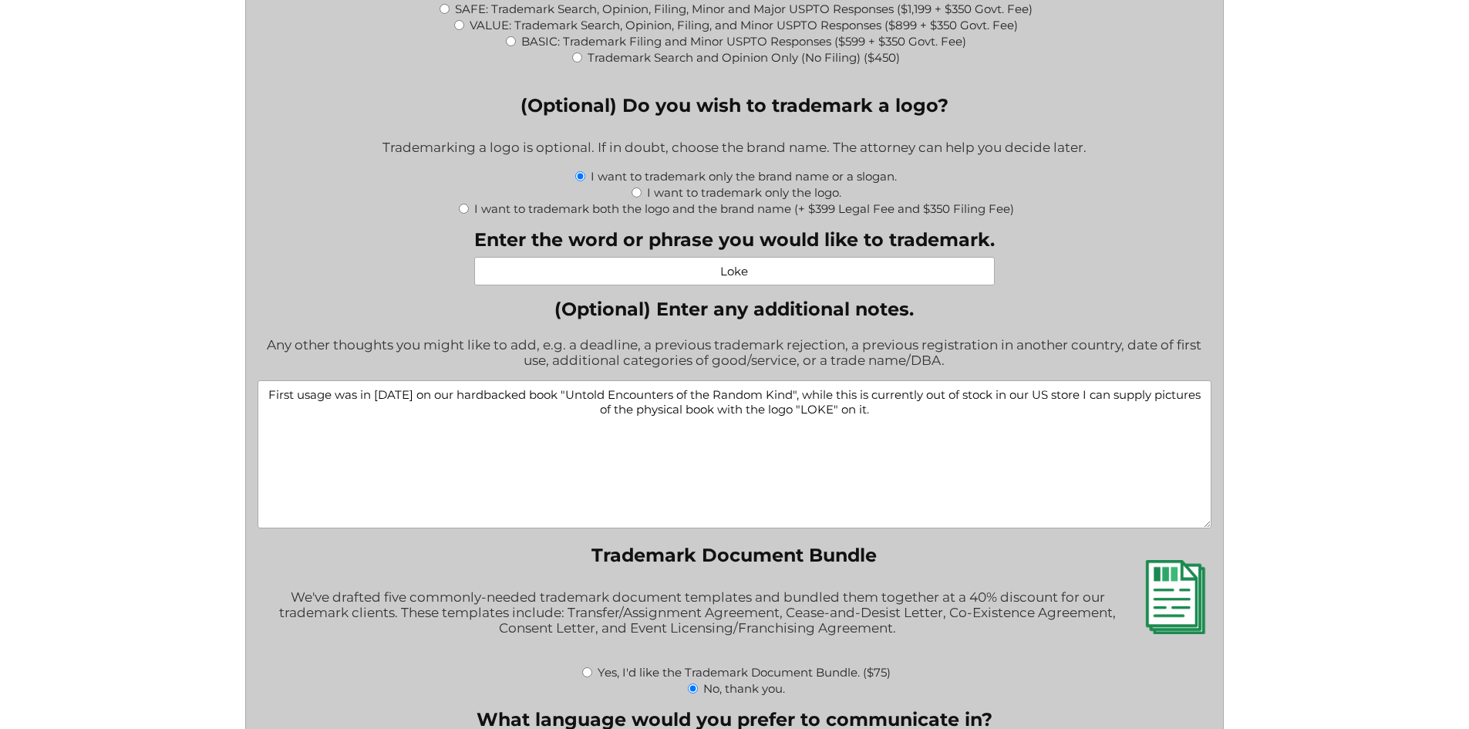
click at [890, 413] on textarea "First usage was in [DATE] on our hardbacked book "Untold Encounters of the Rand…" at bounding box center [735, 454] width 954 height 148
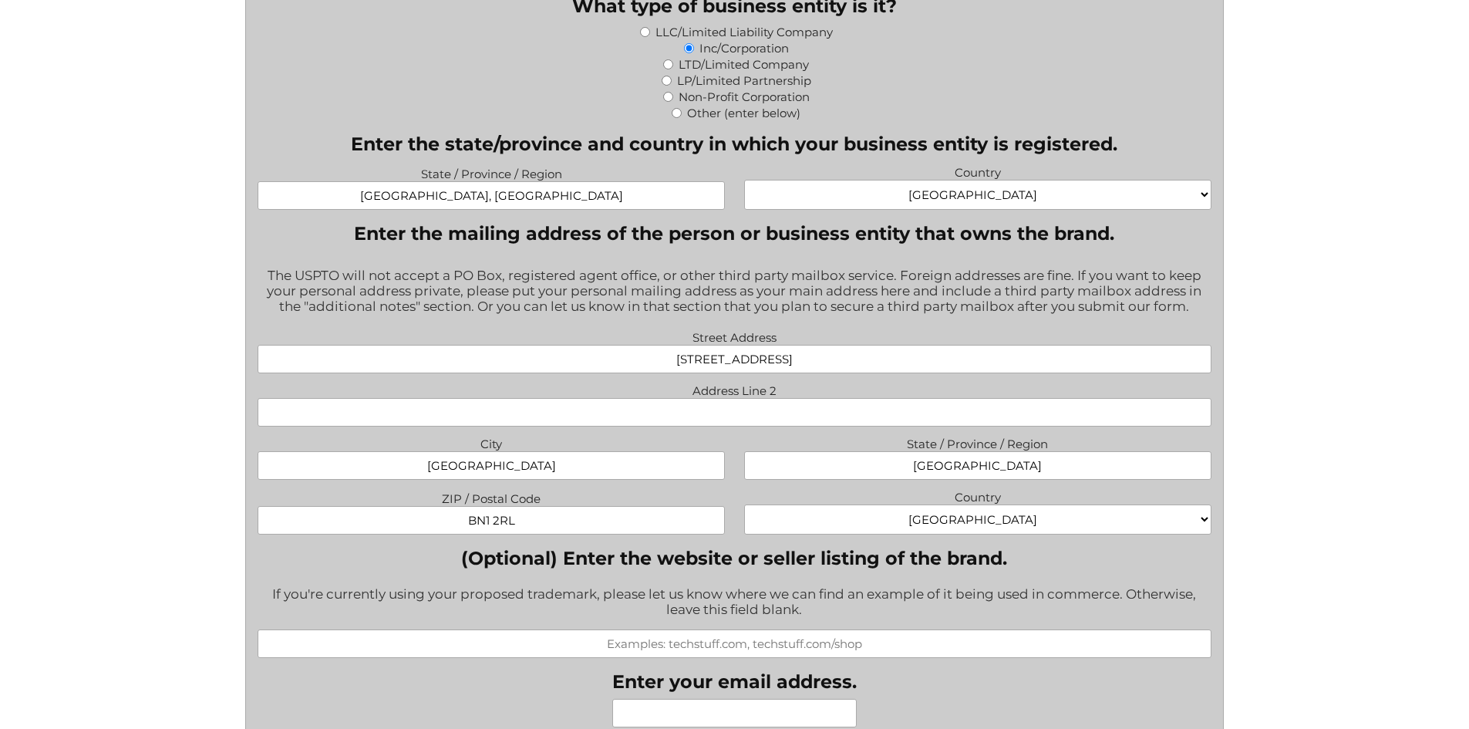
scroll to position [763, 0]
